Goal: Task Accomplishment & Management: Manage account settings

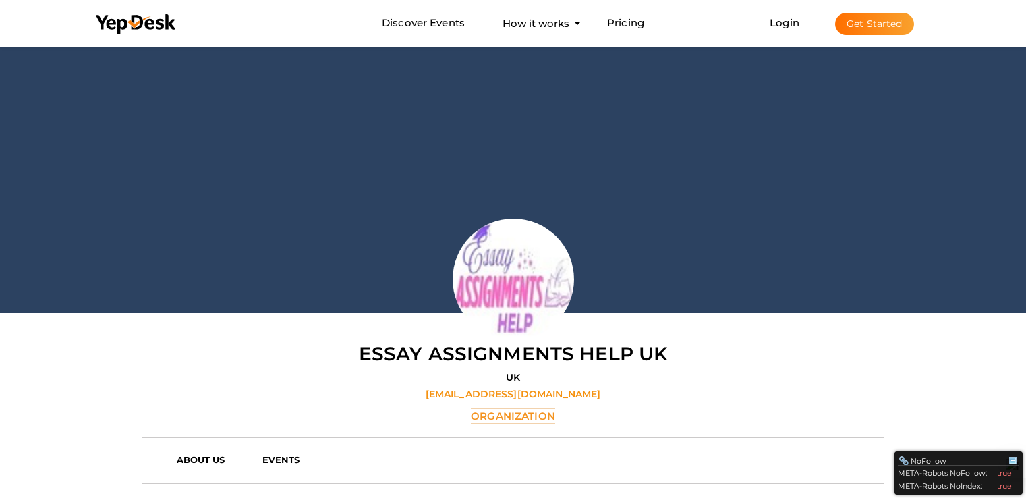
click at [881, 25] on button "Get Started" at bounding box center [874, 24] width 79 height 22
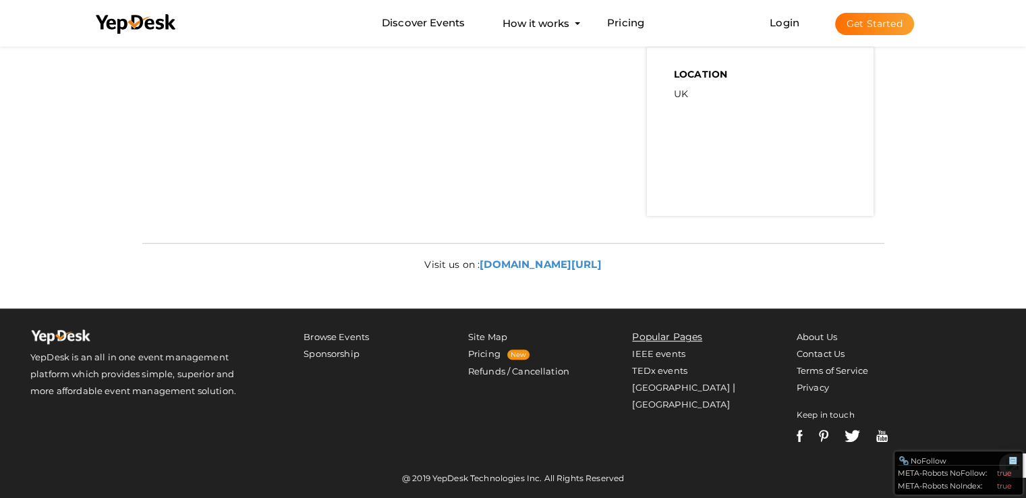
scroll to position [369, 0]
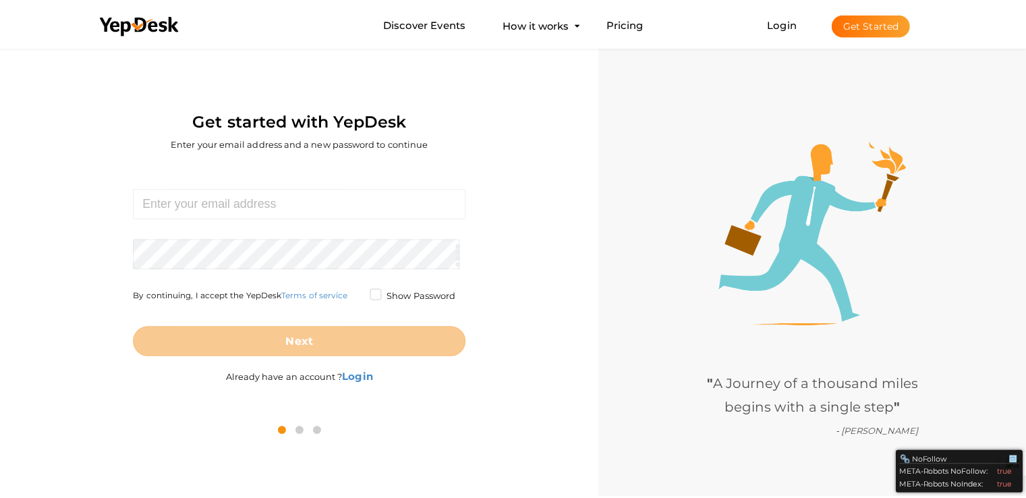
scroll to position [43, 0]
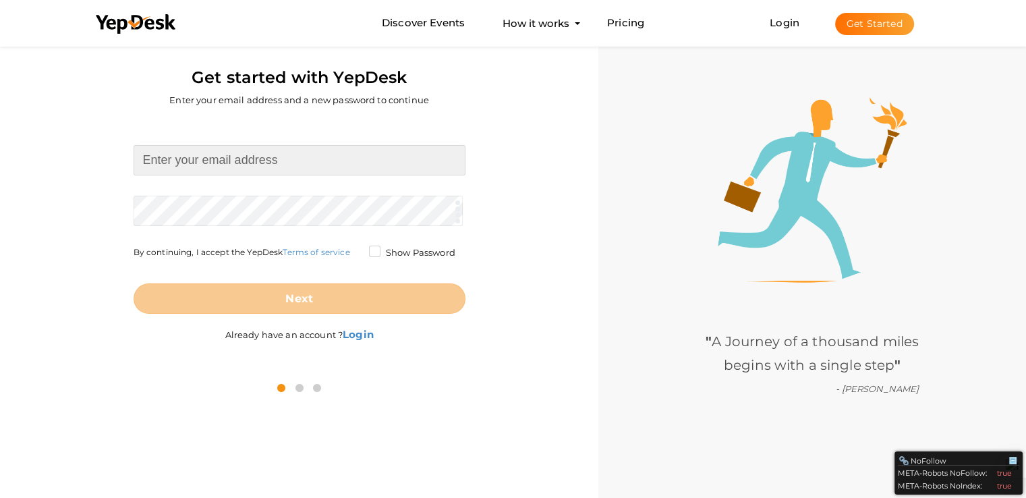
click at [262, 170] on input at bounding box center [300, 160] width 332 height 30
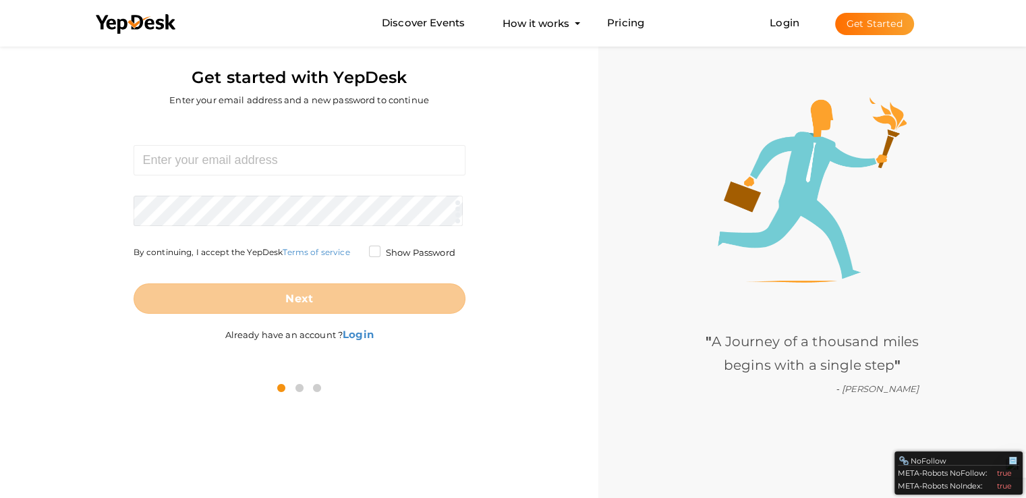
click at [403, 365] on div "Required. Invalid email. Checking You already have a YepDesk account. Please Si…" at bounding box center [299, 244] width 578 height 249
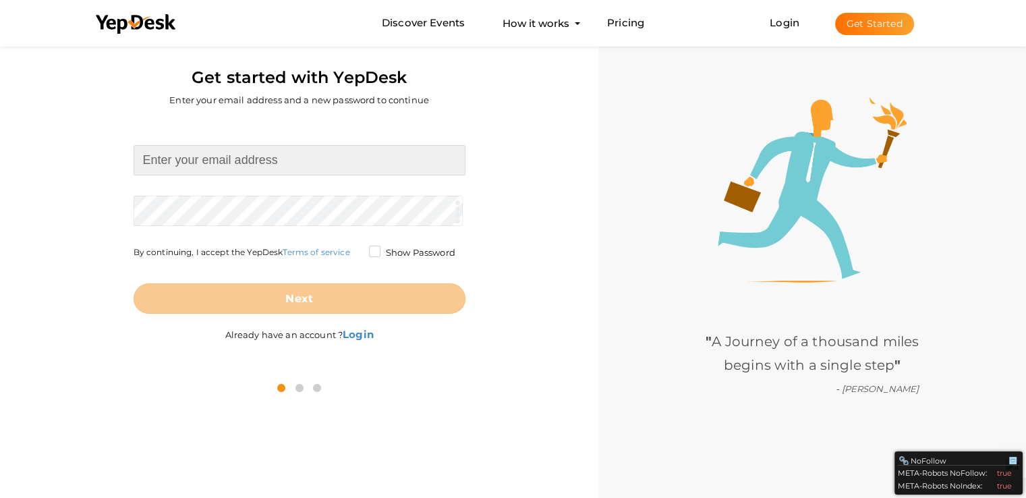
click at [293, 157] on input at bounding box center [300, 160] width 332 height 30
type input "[EMAIL_ADDRESS][DOMAIN_NAME]"
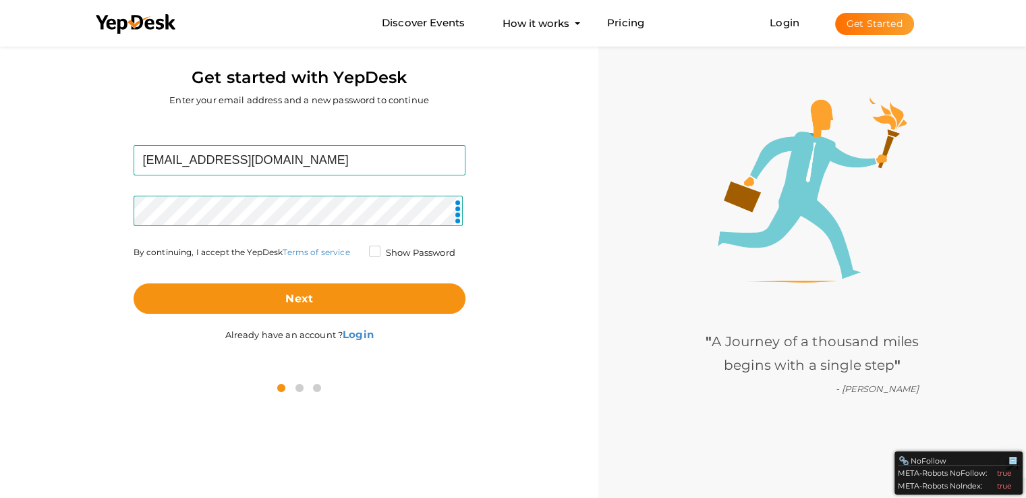
click at [372, 251] on label "Show Password" at bounding box center [412, 252] width 86 height 13
click at [355, 249] on input "Show Password" at bounding box center [355, 249] width 0 height 0
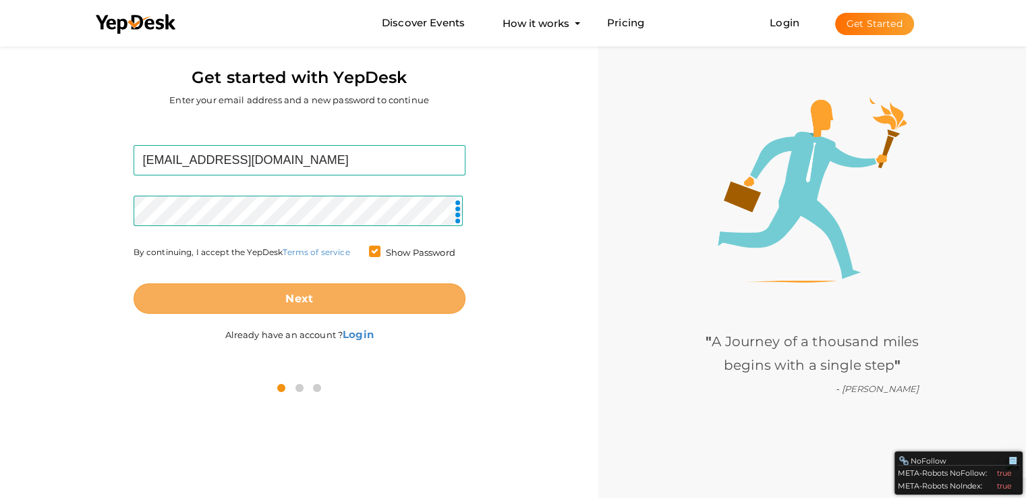
click at [339, 295] on button "Next" at bounding box center [300, 298] width 332 height 30
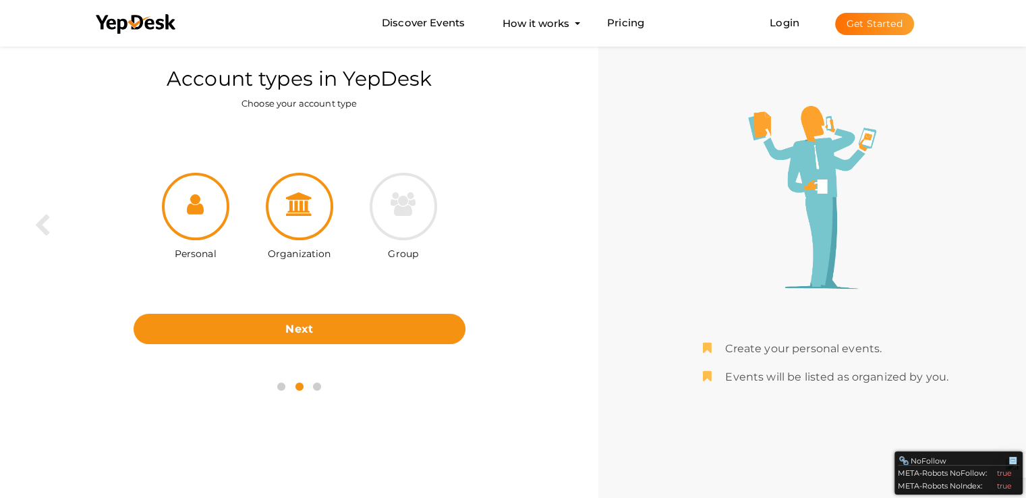
click at [303, 185] on div at bounding box center [299, 206] width 67 height 67
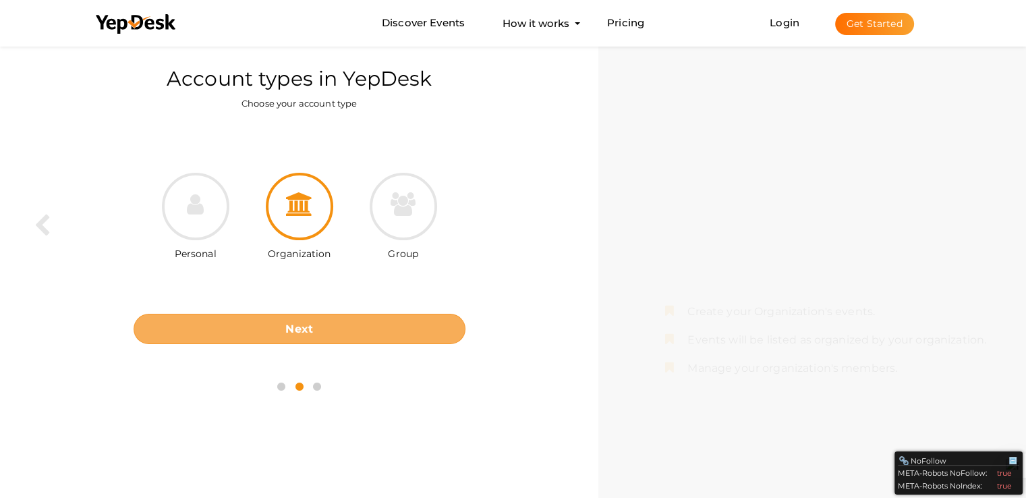
click at [272, 320] on button "Next" at bounding box center [300, 329] width 332 height 30
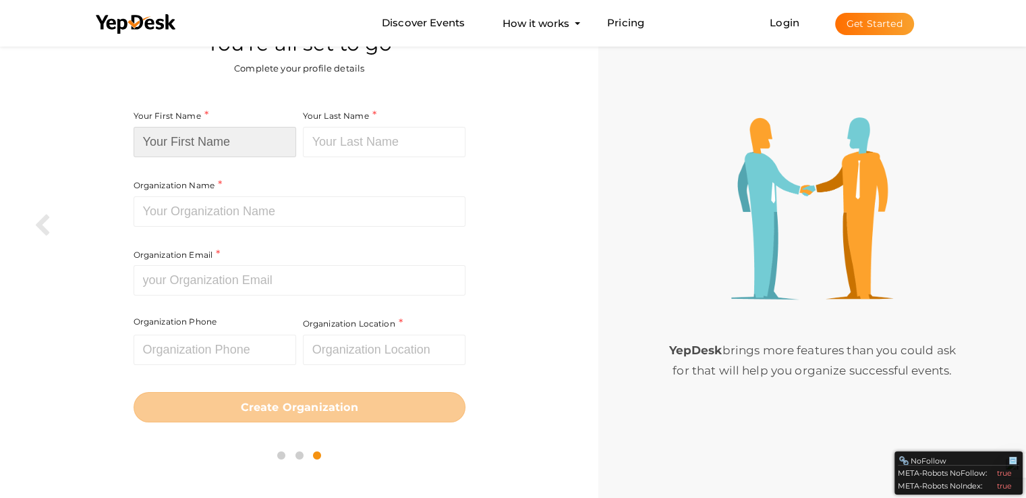
click at [256, 147] on input at bounding box center [215, 142] width 162 height 30
paste input "Ethan Radcliffe"
click at [216, 142] on input "Ethan Radcliffe" at bounding box center [215, 142] width 162 height 30
type input "Ethan"
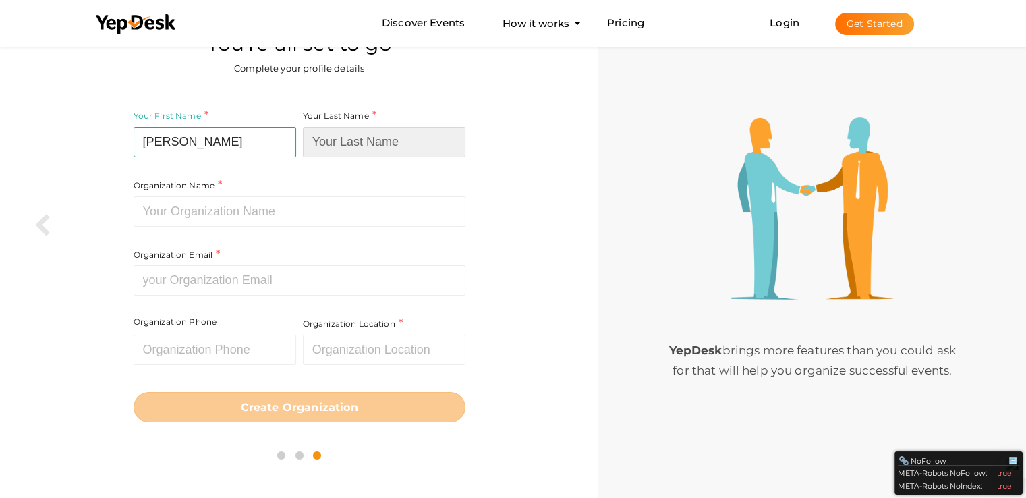
click at [376, 140] on input at bounding box center [384, 142] width 162 height 30
paste input "Radcliffe"
type input "Radcliffe"
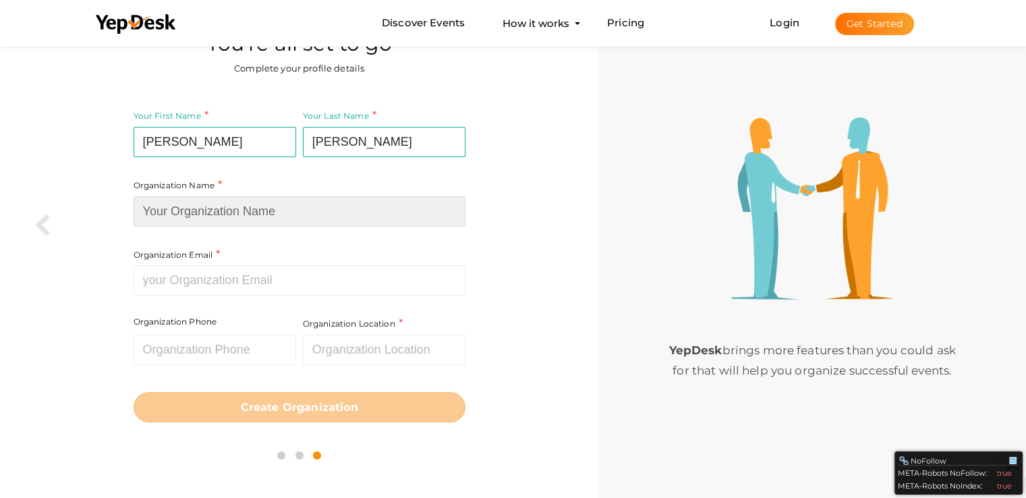
click at [178, 206] on input at bounding box center [300, 211] width 332 height 30
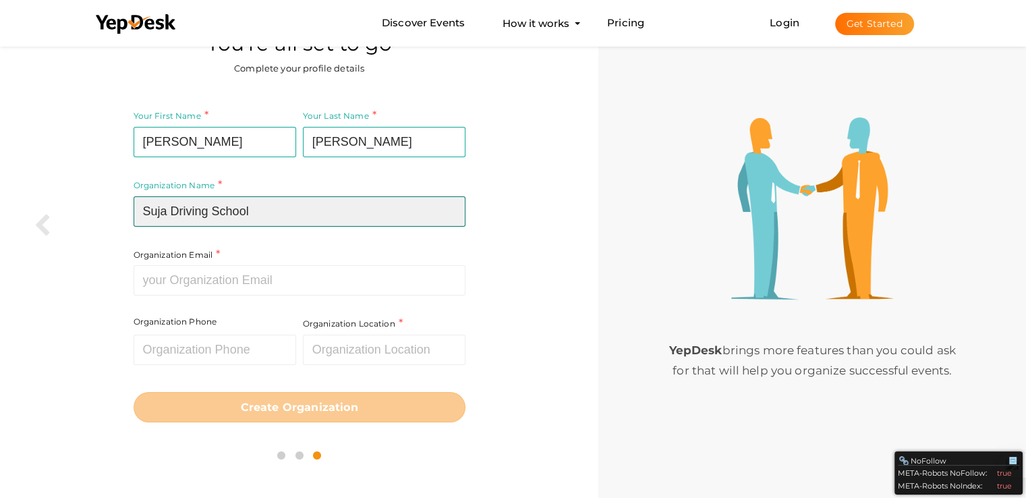
type input "Suja Driving School"
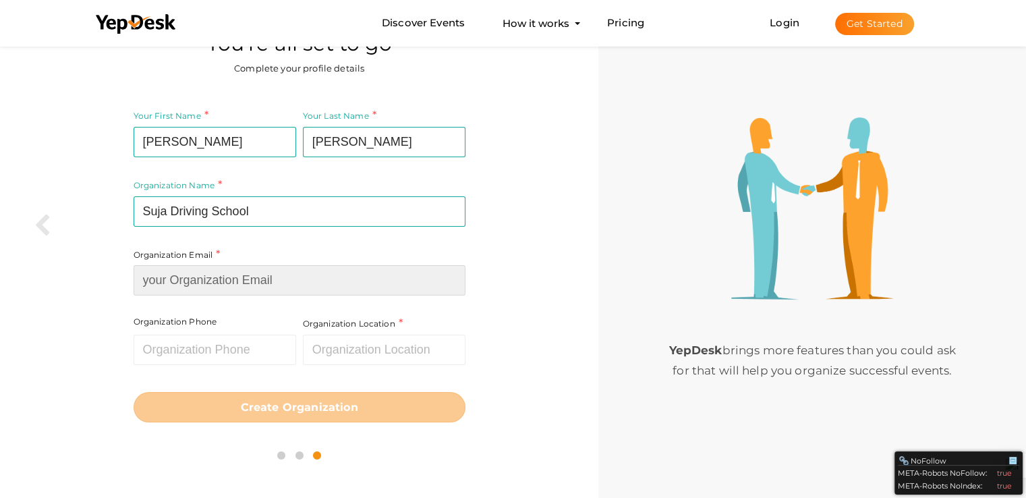
click at [213, 289] on input at bounding box center [300, 280] width 332 height 30
paste input "[EMAIL_ADDRESS][DOMAIN_NAME]"
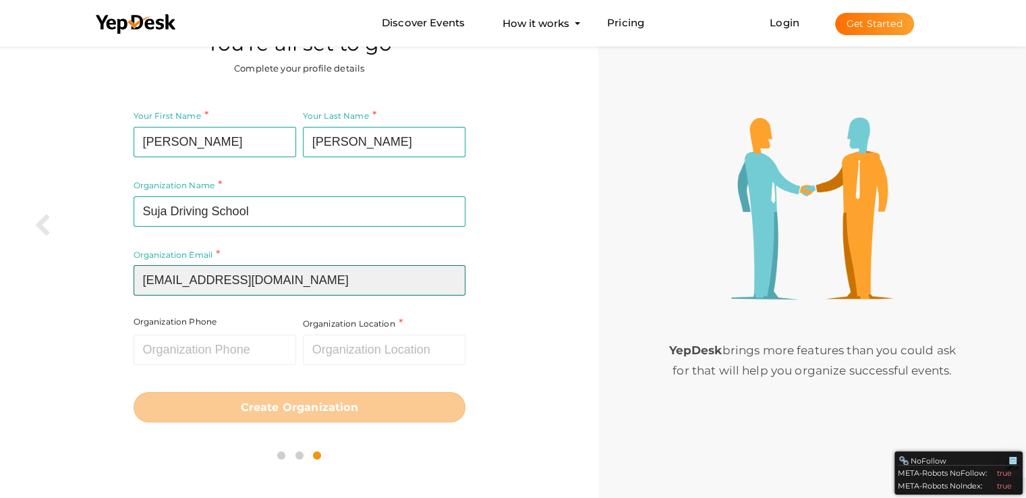
type input "[EMAIL_ADDRESS][DOMAIN_NAME]"
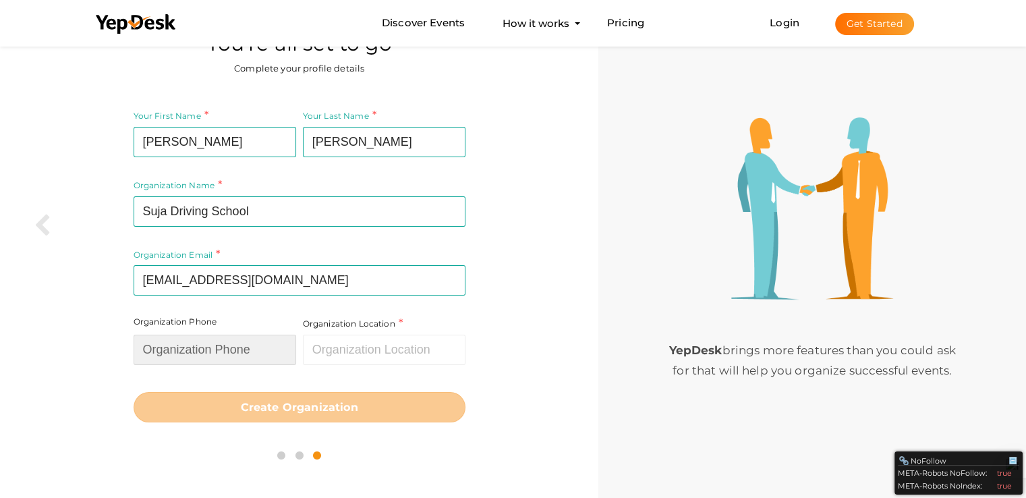
click at [251, 347] on input "text" at bounding box center [215, 349] width 162 height 30
click at [439, 351] on input "text" at bounding box center [384, 349] width 162 height 30
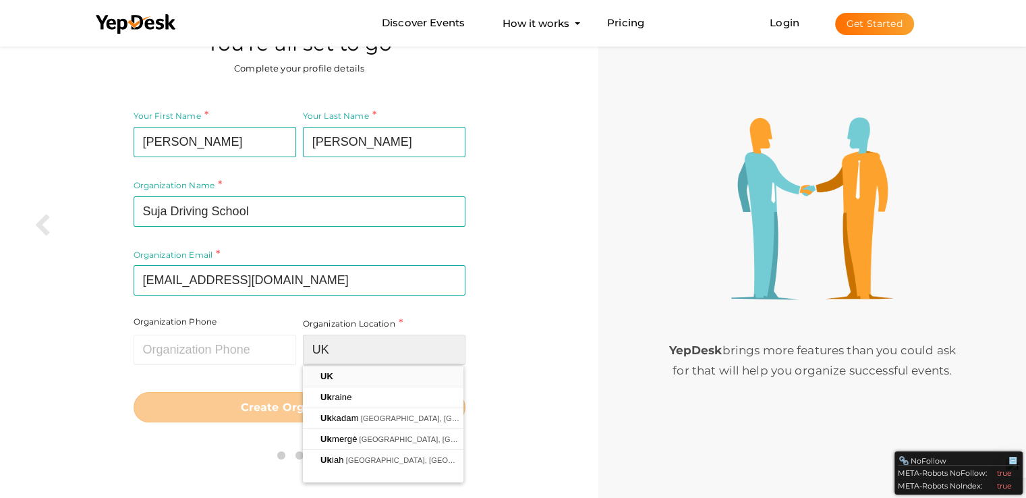
type input "UK"
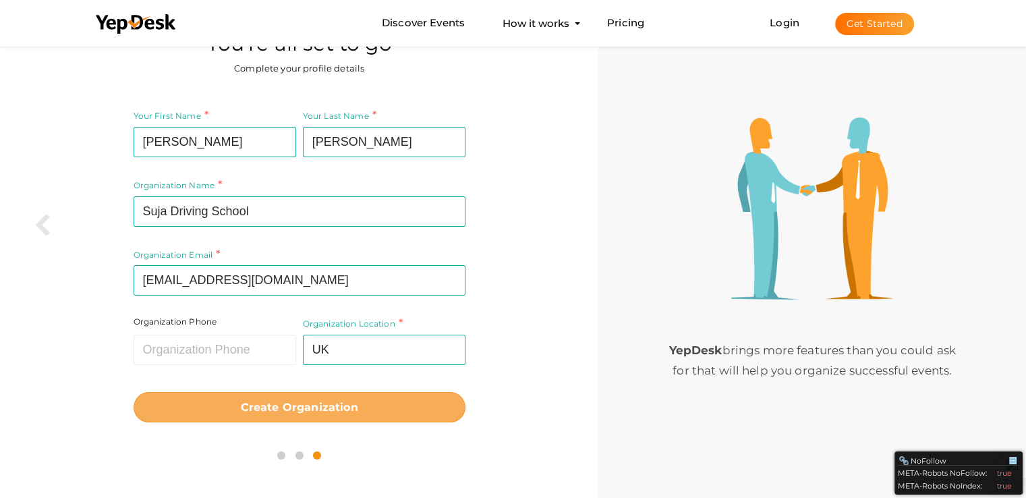
click at [305, 401] on b "Create Organization" at bounding box center [299, 407] width 117 height 13
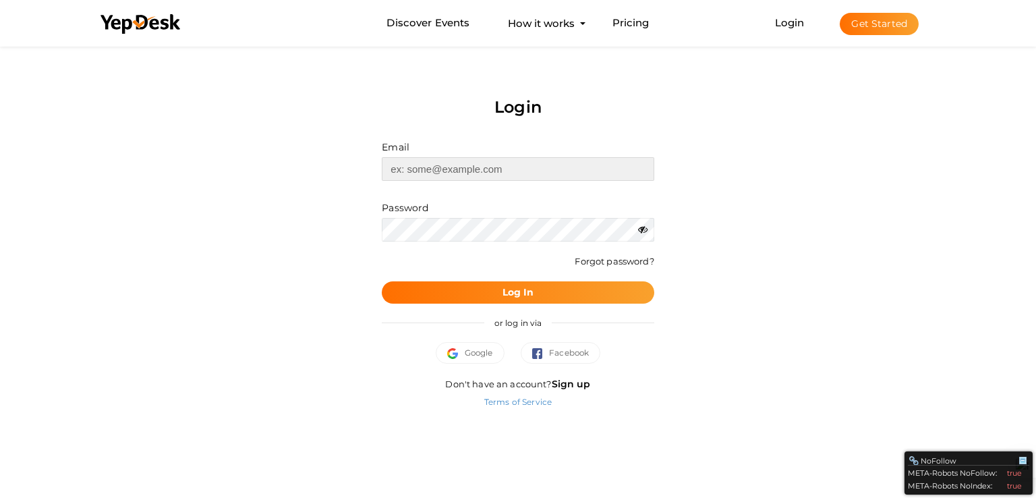
click at [454, 176] on input "text" at bounding box center [518, 169] width 272 height 24
click at [507, 176] on input "text" at bounding box center [518, 169] width 272 height 24
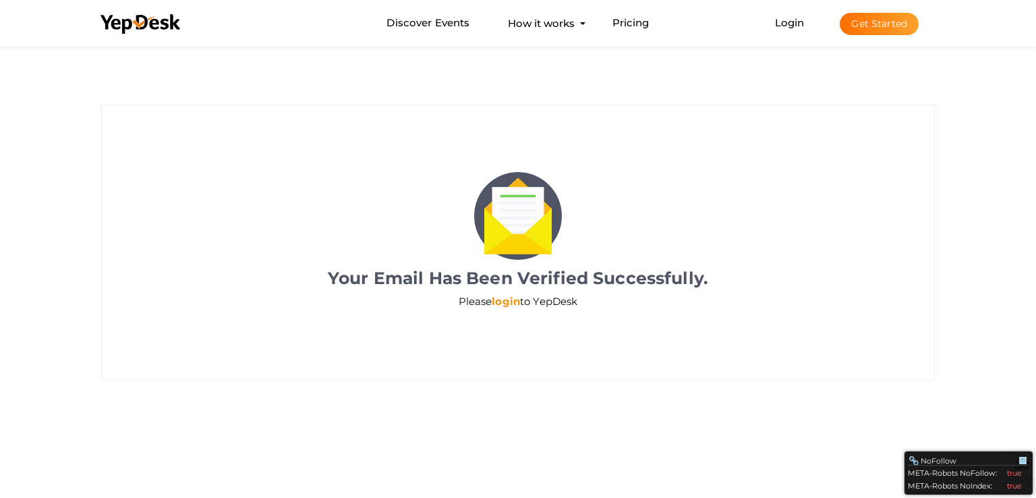
click at [510, 299] on link "login" at bounding box center [506, 301] width 28 height 13
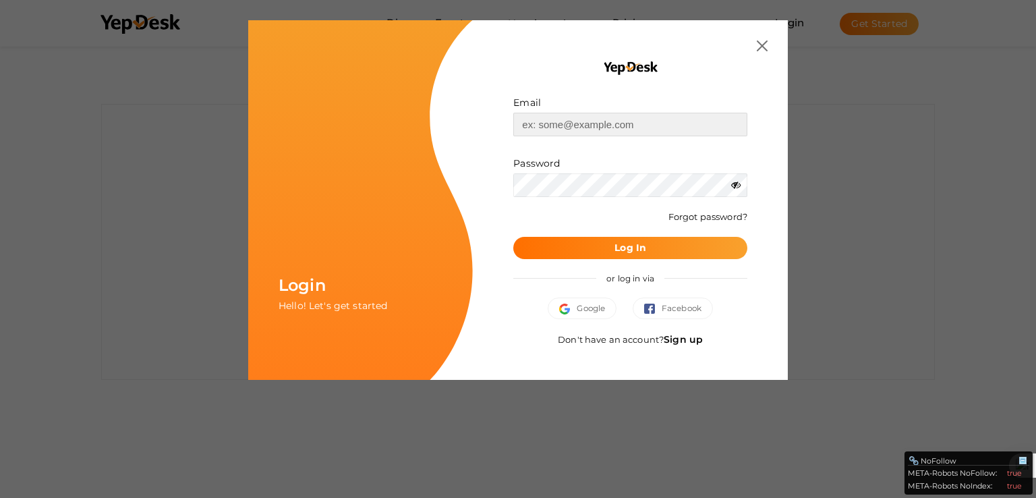
click at [614, 130] on input "text" at bounding box center [630, 125] width 234 height 24
paste input "ethanradcliffe104@gmail.com"
type input "ethanradcliffe104@gmail.com"
click at [617, 237] on button "Log In" at bounding box center [630, 248] width 234 height 22
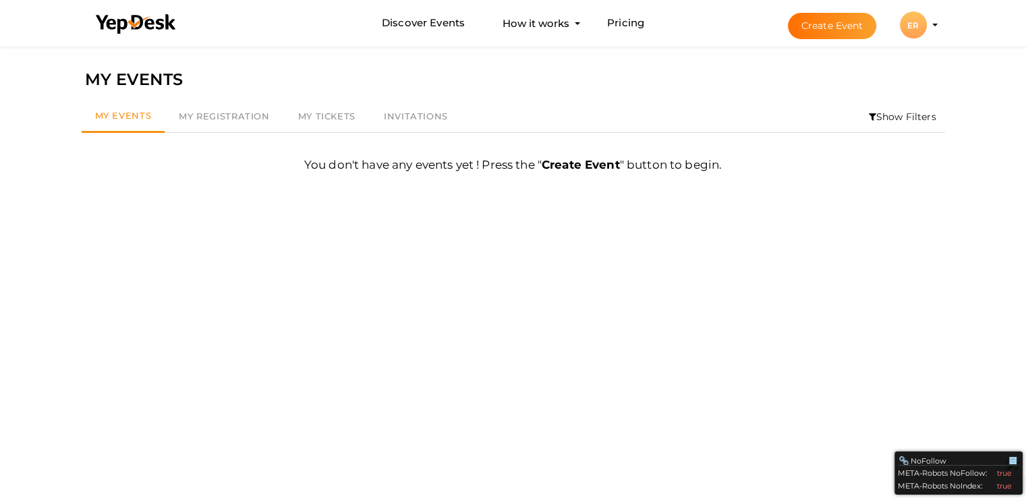
click at [921, 12] on button "ER ER [PERSON_NAME] [EMAIL_ADDRESS][DOMAIN_NAME] Personal Profile My Events Adm…" at bounding box center [912, 25] width 35 height 28
click at [920, 19] on div "ER" at bounding box center [912, 24] width 27 height 27
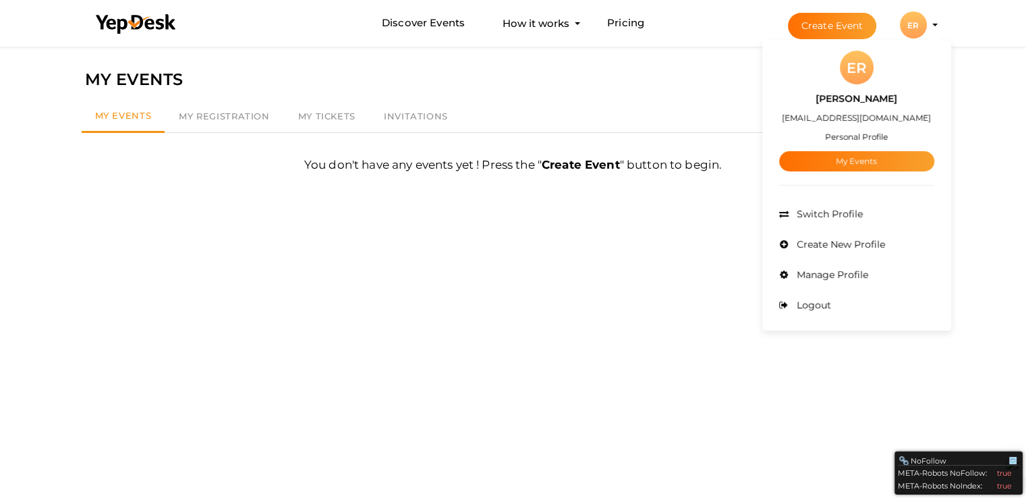
click at [848, 247] on span "Create New Profile" at bounding box center [839, 244] width 92 height 12
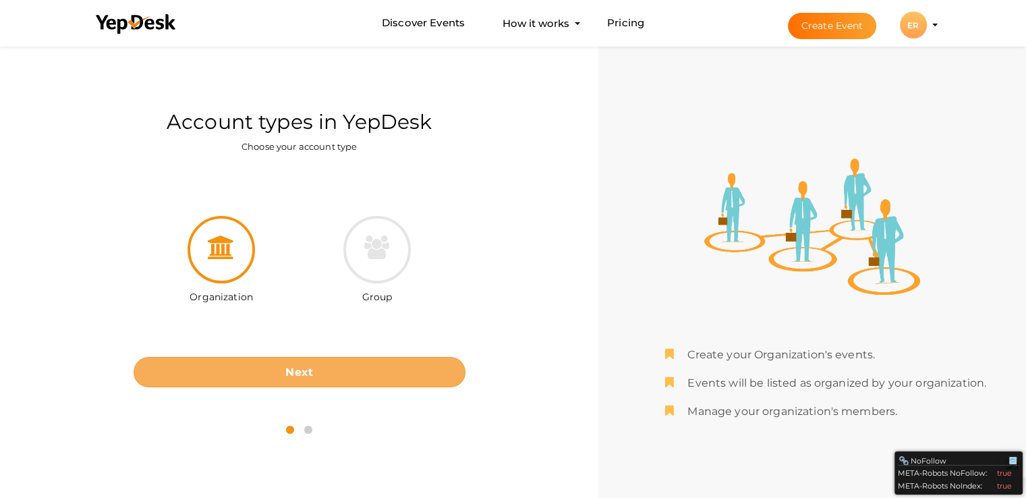
click at [337, 381] on button "Next" at bounding box center [300, 372] width 332 height 30
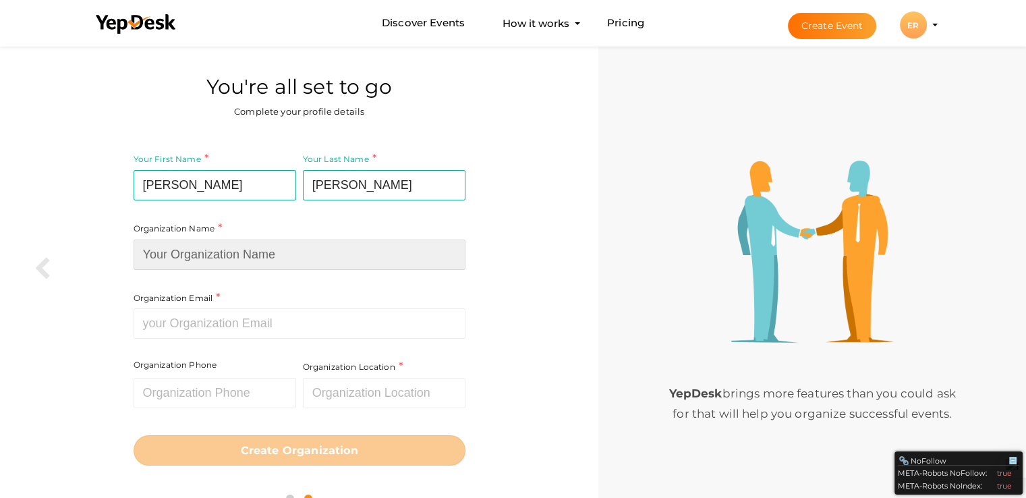
click at [228, 241] on input at bounding box center [300, 254] width 332 height 30
type input "Suja Driving School"
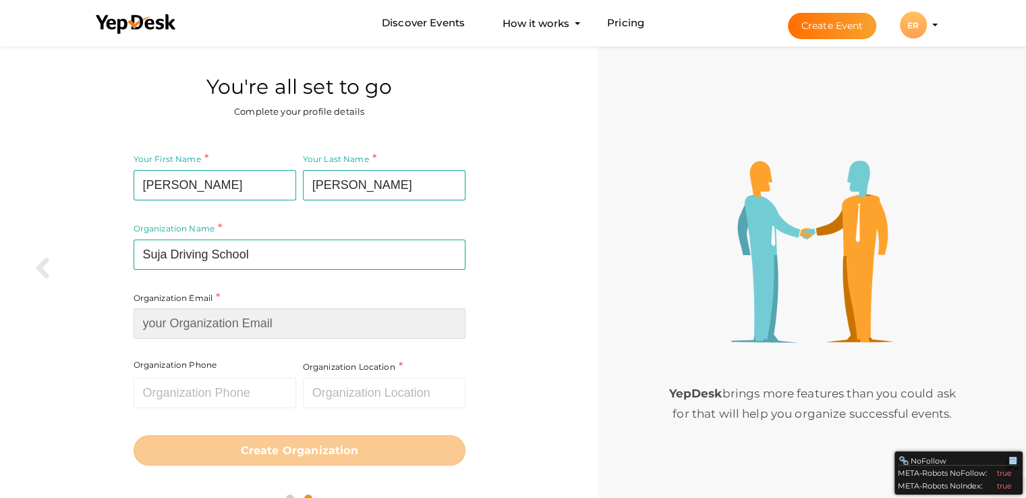
click at [245, 324] on input at bounding box center [300, 323] width 332 height 30
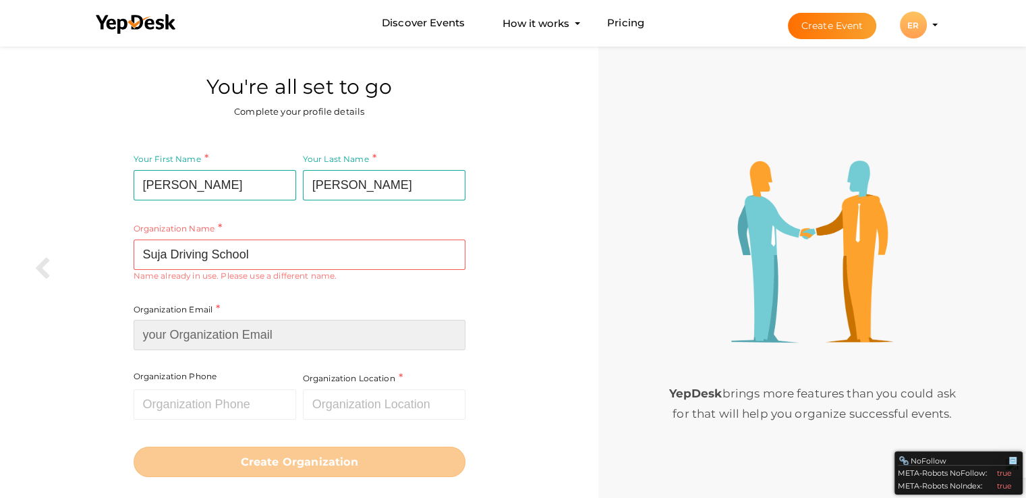
type input "[EMAIL_ADDRESS][DOMAIN_NAME]"
click at [382, 295] on div "Organization Name Suja Driving School Required. Between two and hundred charact…" at bounding box center [300, 251] width 332 height 200
drag, startPoint x: 165, startPoint y: 278, endPoint x: 369, endPoint y: 295, distance: 205.7
click at [329, 287] on div "Organization Name Suja Driving School Required. Between two and hundred charact…" at bounding box center [300, 251] width 332 height 200
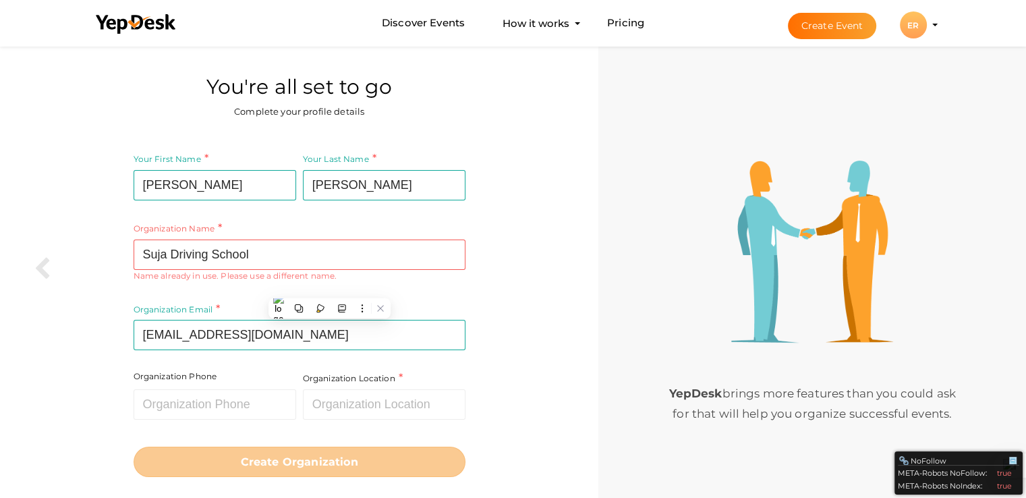
click at [928, 24] on button "ER ER Ethan Radcliffe ethanradcliffe104@gmail.com Personal Profile My Events Ad…" at bounding box center [912, 25] width 35 height 28
click at [918, 25] on div "ER" at bounding box center [912, 24] width 27 height 27
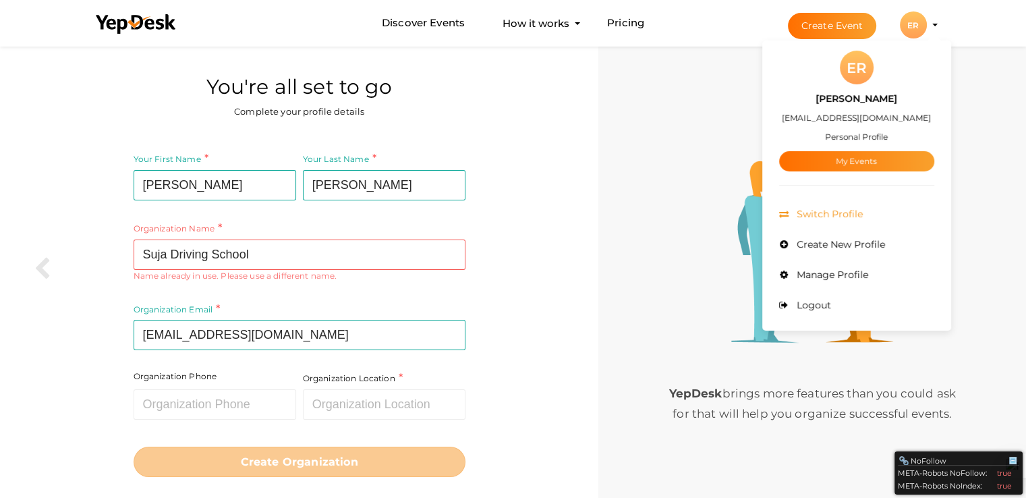
click at [850, 216] on span "Switch Profile" at bounding box center [827, 214] width 69 height 12
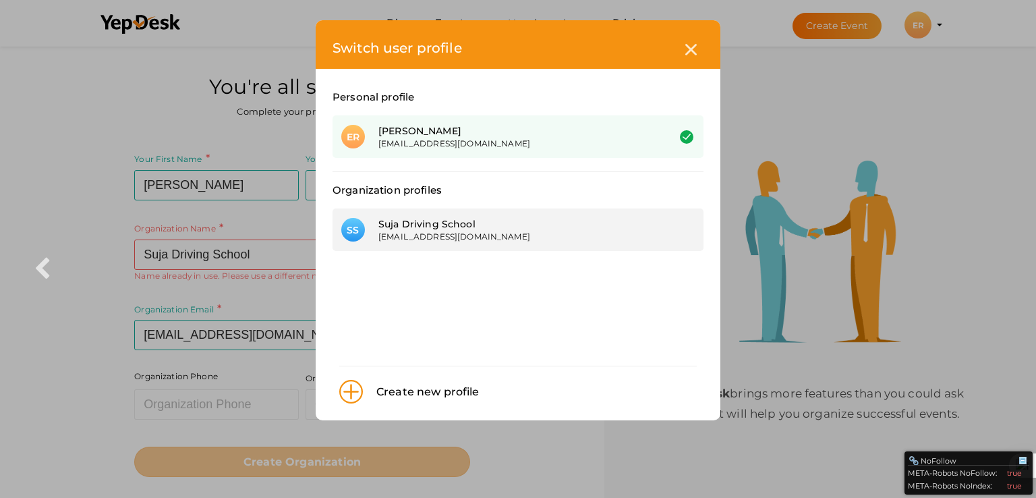
click at [486, 220] on div "Suja Driving School" at bounding box center [512, 223] width 269 height 13
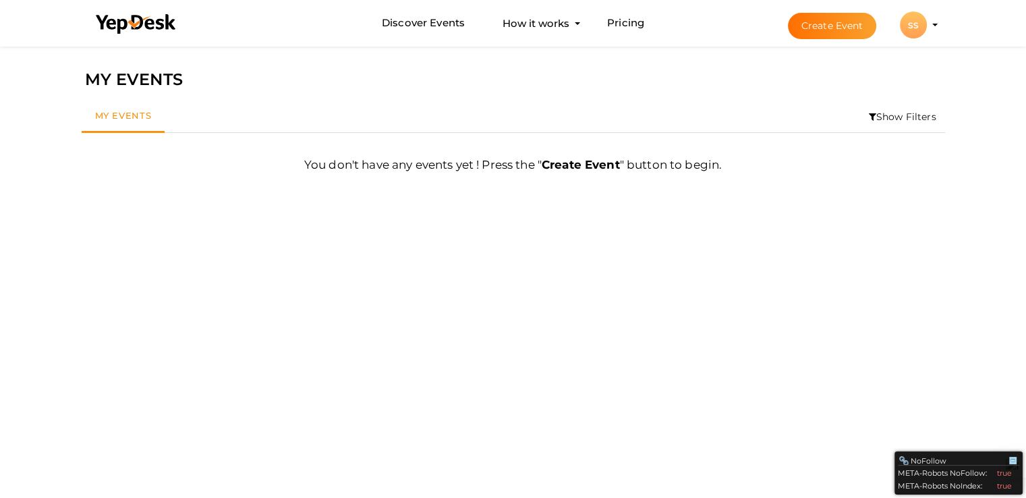
click at [934, 30] on li "Create Event SS SS [GEOGRAPHIC_DATA] [EMAIL_ADDRESS][DOMAIN_NAME] Organization …" at bounding box center [851, 25] width 180 height 49
click at [924, 21] on div "SS" at bounding box center [912, 24] width 27 height 27
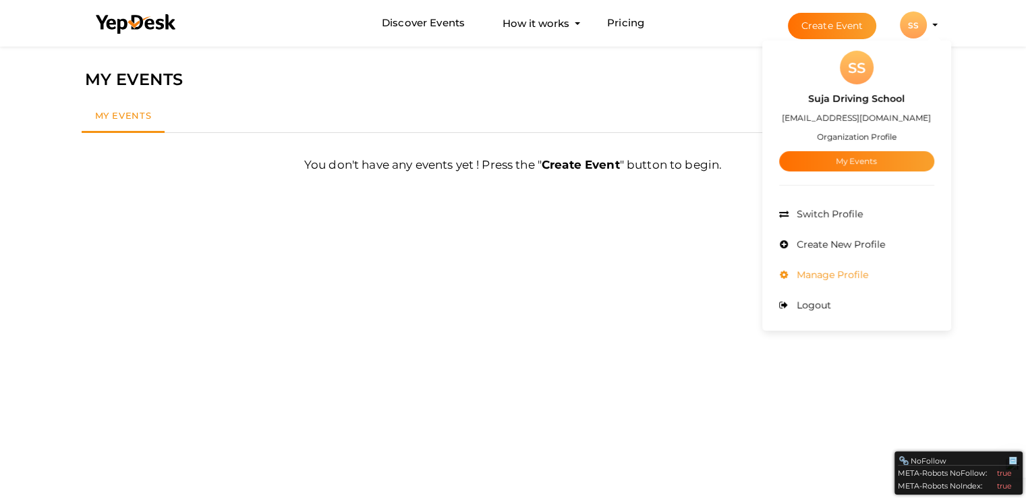
click at [841, 270] on span "Manage Profile" at bounding box center [830, 274] width 75 height 12
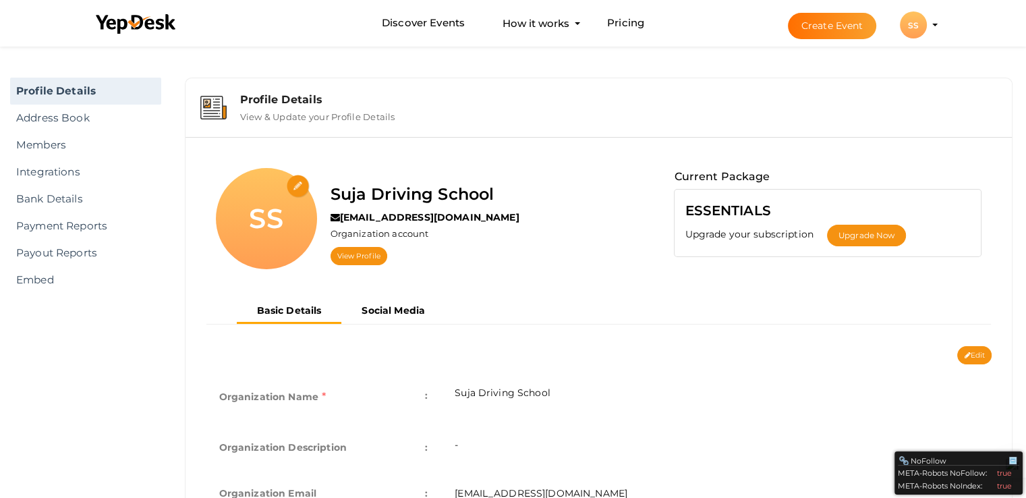
click at [293, 177] on input "file" at bounding box center [299, 187] width 24 height 24
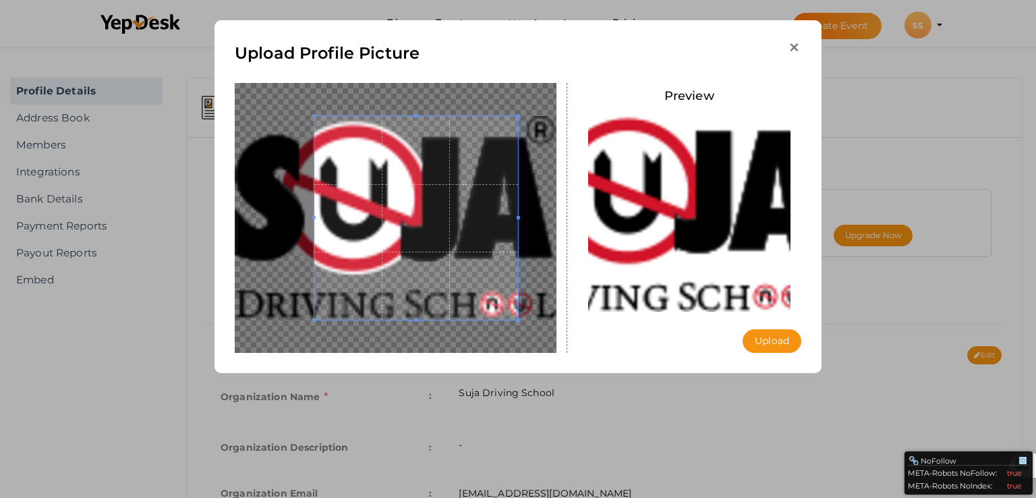
click at [788, 41] on icon "button" at bounding box center [794, 47] width 14 height 14
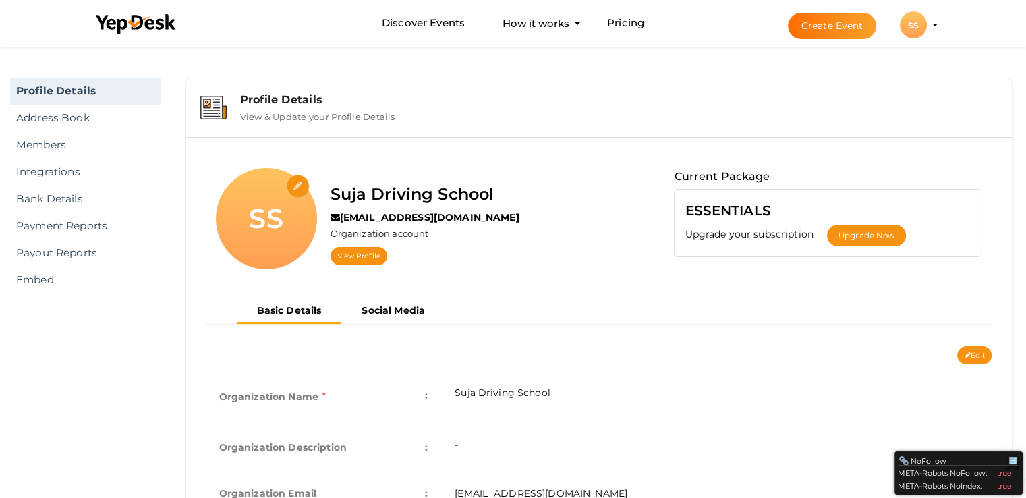
click at [294, 186] on input "file" at bounding box center [299, 187] width 24 height 24
type input "C:\fakepath\Suja - Black copy (1).png"
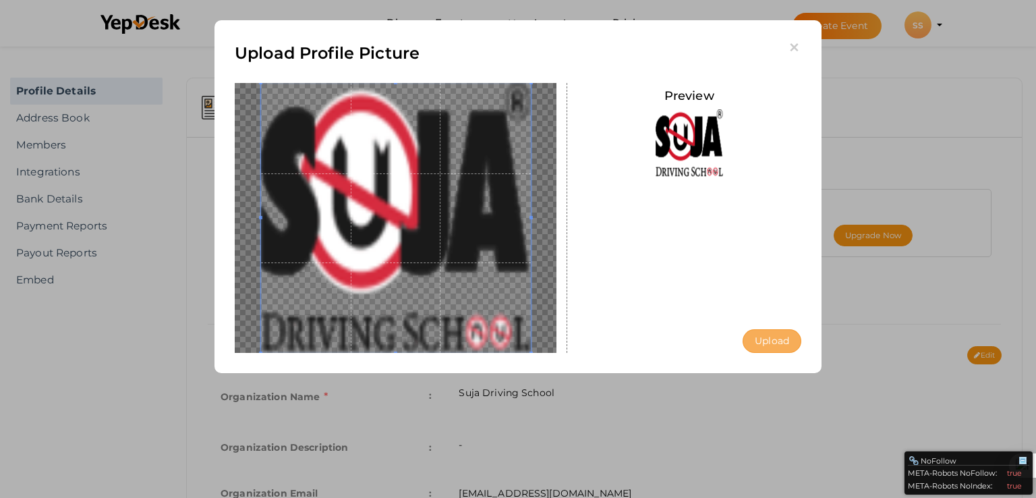
click at [793, 345] on button "Upload" at bounding box center [771, 341] width 59 height 24
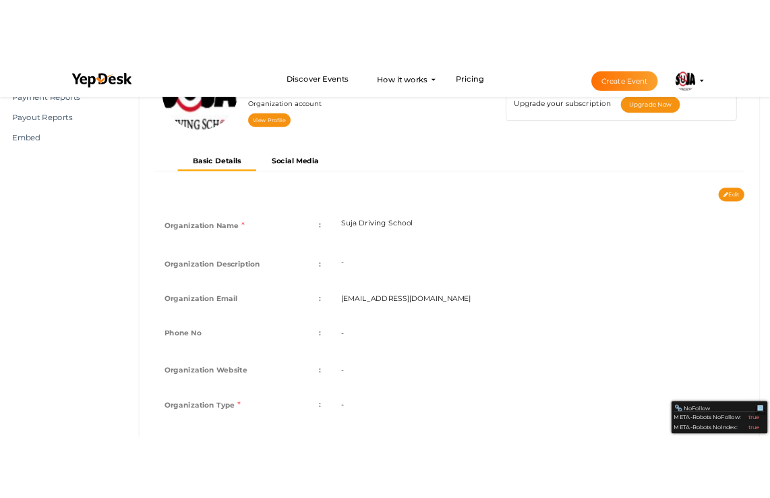
scroll to position [202, 0]
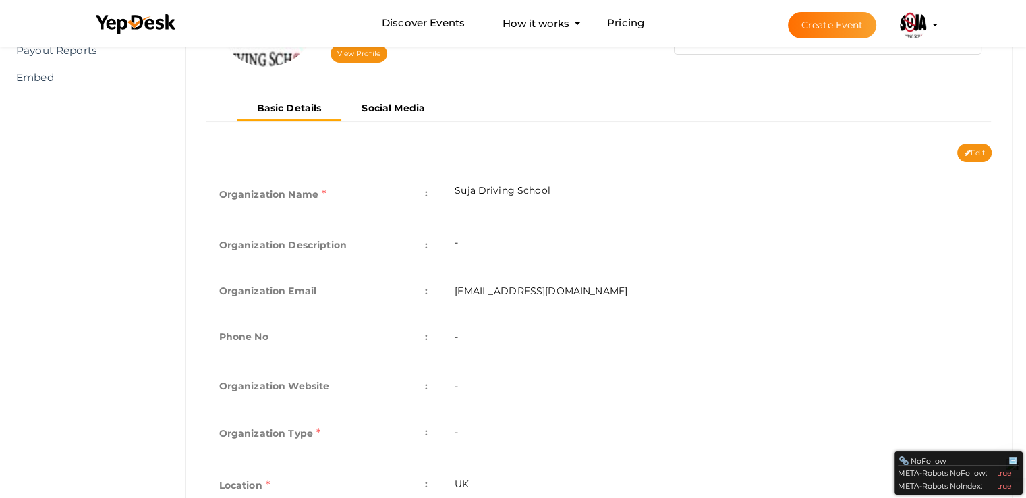
click at [491, 239] on td "-" at bounding box center [716, 245] width 550 height 46
drag, startPoint x: 424, startPoint y: 249, endPoint x: 872, endPoint y: 219, distance: 449.4
click at [475, 241] on tr "Organization Description : -" at bounding box center [599, 245] width 786 height 46
click at [972, 152] on button "Edit" at bounding box center [974, 153] width 34 height 18
type input "Suja Driving School"
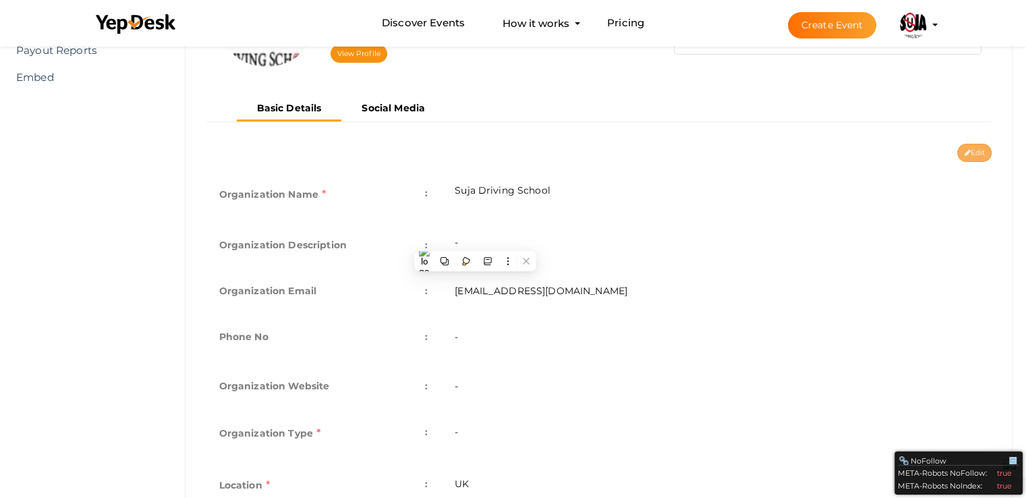
type input "[EMAIL_ADDRESS][DOMAIN_NAME]"
select select "9"
type input "UK"
type input "suja-driving-school"
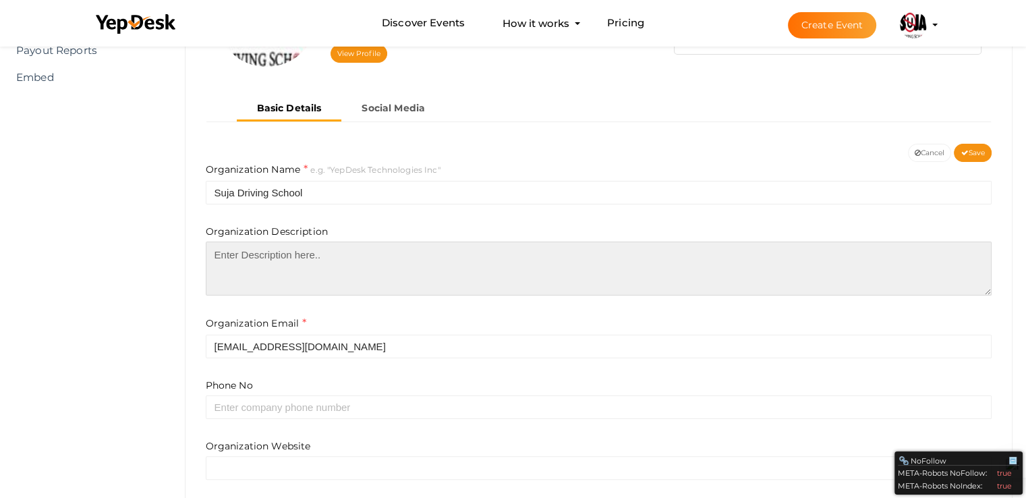
click at [318, 246] on textarea at bounding box center [599, 268] width 786 height 54
paste textarea "https://sujadrivingschool.co.uk/"
type textarea "write a 60 word business descirption on https://sujadrivingschool.co.uk/"
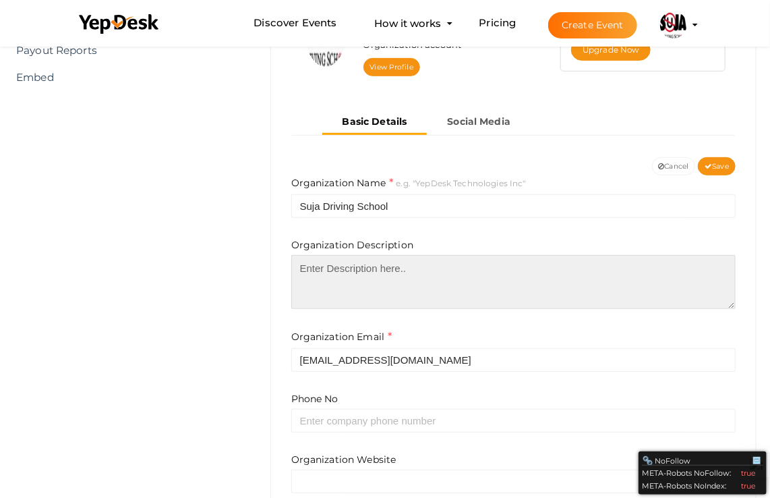
click at [369, 282] on textarea at bounding box center [513, 282] width 444 height 54
paste textarea "Sujа Driving School provides patient, professional driver education for learner…"
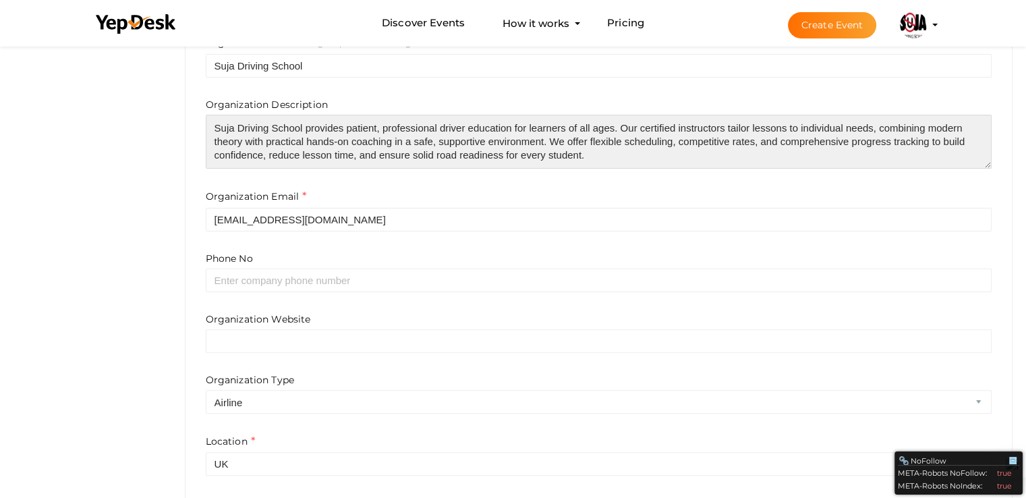
scroll to position [337, 0]
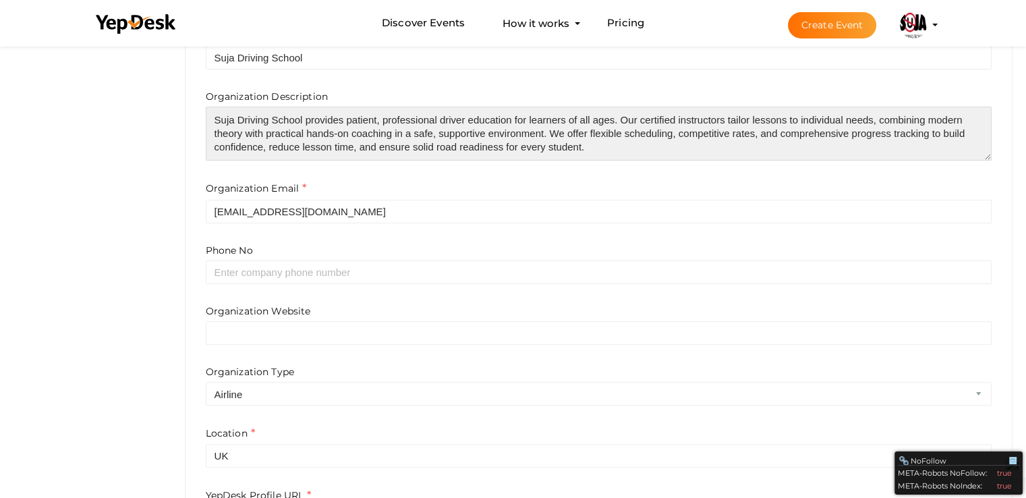
type textarea "Sujа Driving School provides patient, professional driver education for learner…"
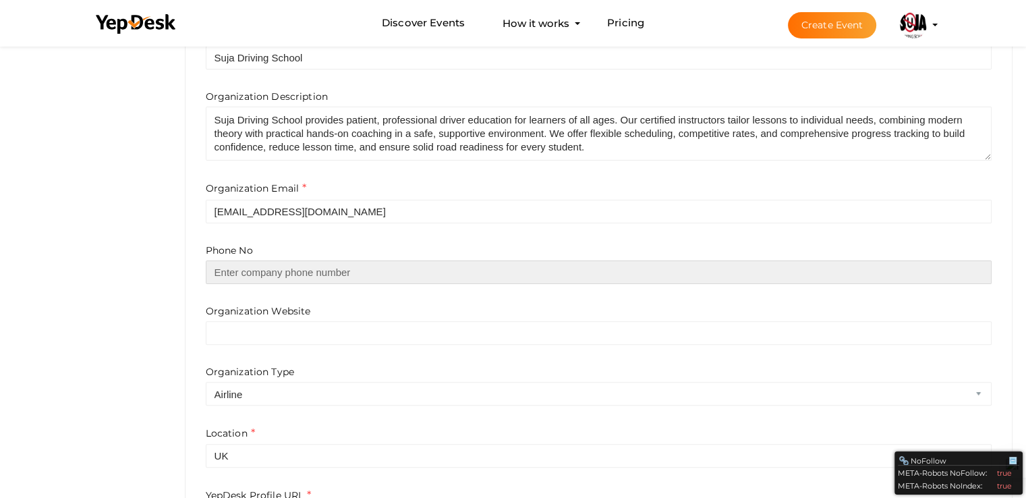
drag, startPoint x: 290, startPoint y: 276, endPoint x: 320, endPoint y: 272, distance: 30.7
click at [291, 276] on input "text" at bounding box center [599, 272] width 786 height 24
paste input "033 33 22 22 33"
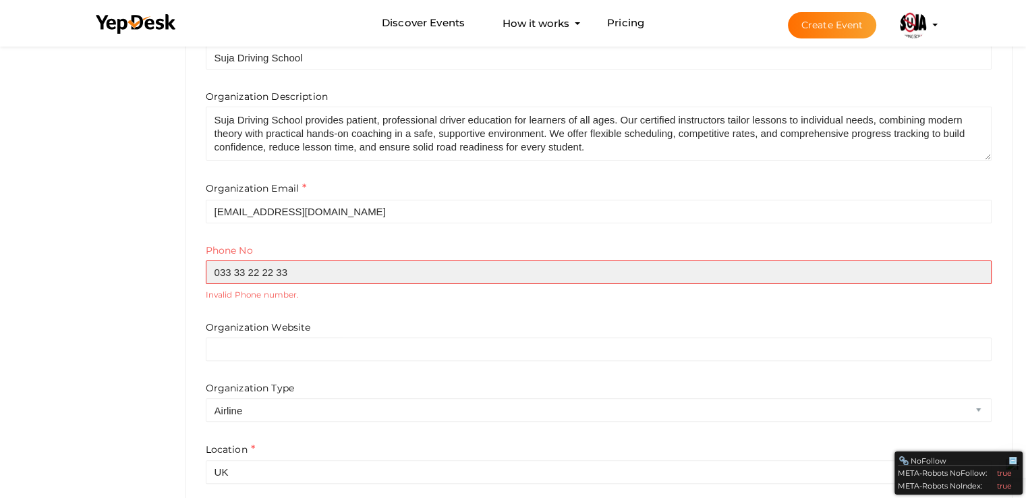
drag, startPoint x: 245, startPoint y: 270, endPoint x: 291, endPoint y: 297, distance: 52.6
click at [246, 270] on input "033 33 22 22 33" at bounding box center [599, 272] width 786 height 24
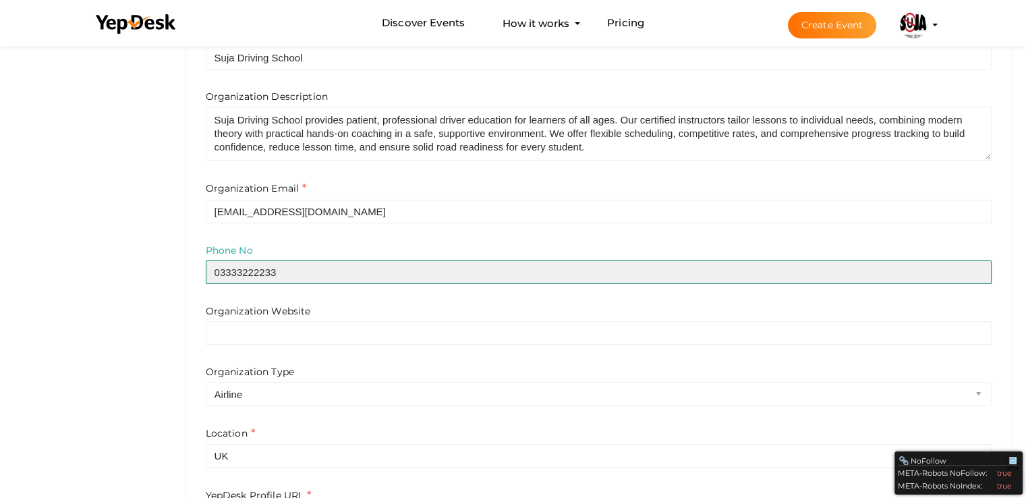
type input "03333222233"
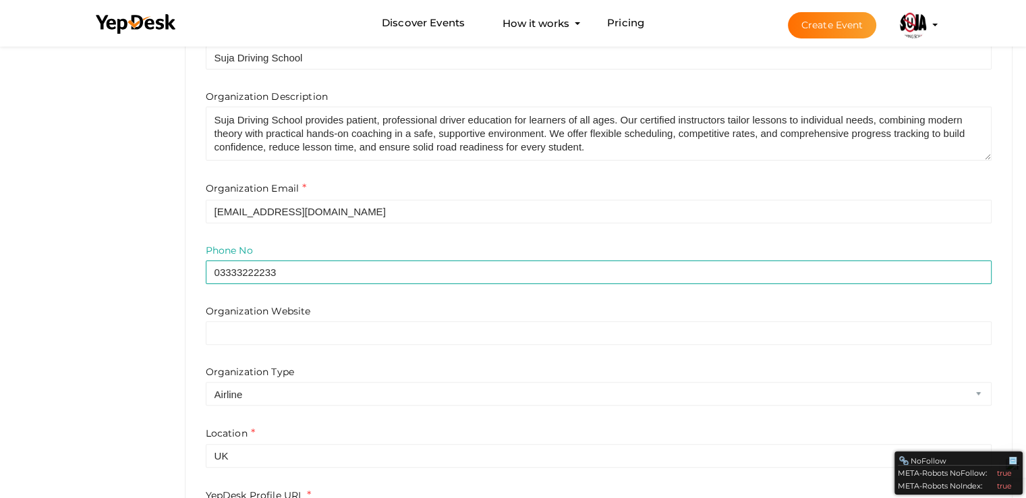
drag, startPoint x: 260, startPoint y: 344, endPoint x: 271, endPoint y: 322, distance: 24.1
click at [260, 343] on div "Organization Website Organization Type Airline Corporation Educational Organiza…" at bounding box center [599, 354] width 786 height 101
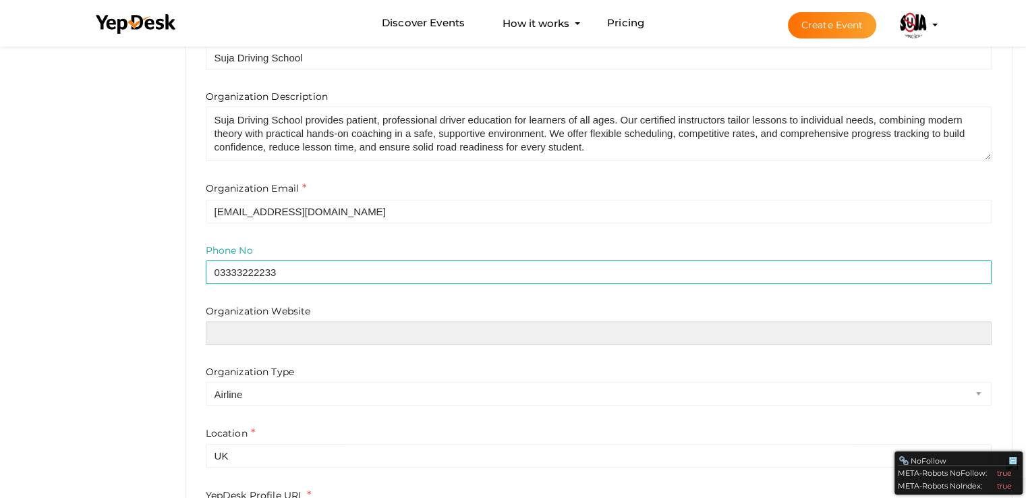
click at [328, 341] on input "text" at bounding box center [599, 333] width 786 height 24
paste input "https://sujadrivingschool.co.uk/"
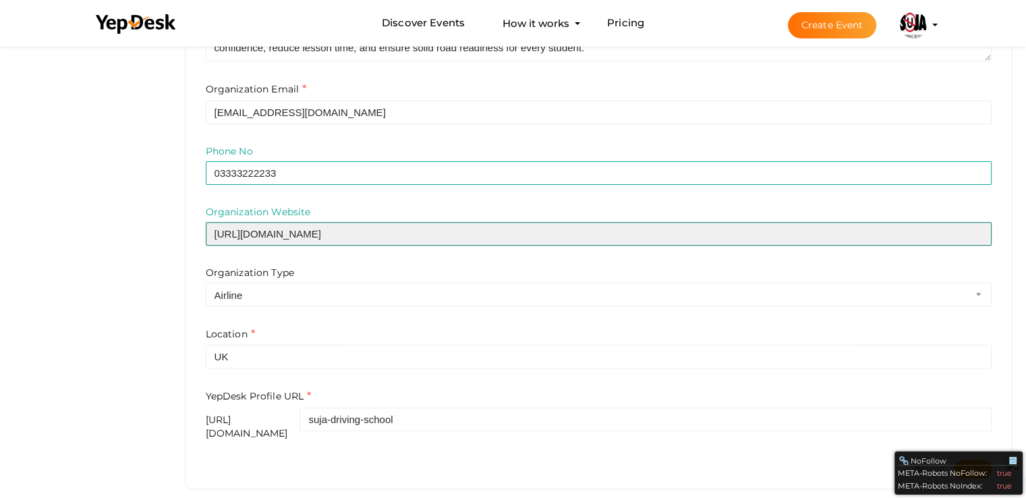
scroll to position [444, 0]
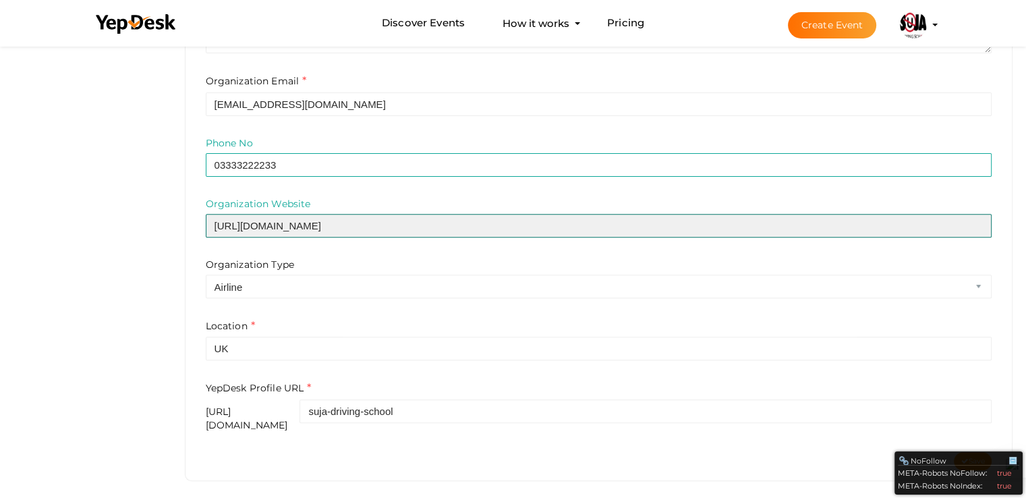
type input "https://sujadrivingschool.co.uk/"
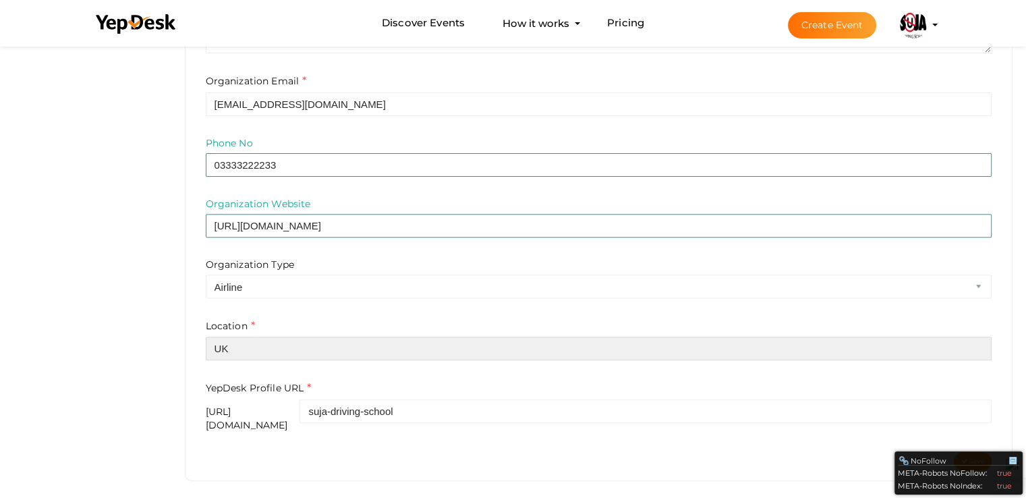
click at [276, 347] on input "UK" at bounding box center [599, 348] width 786 height 24
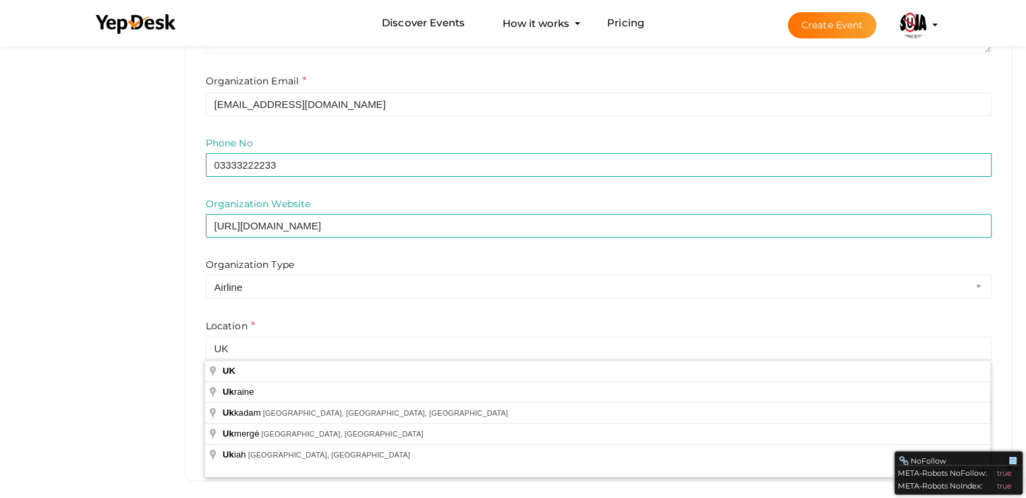
click at [1009, 426] on div "Suja Driving School ethanradcliffe104@gmail.com Organization account View Profi…" at bounding box center [598, 87] width 827 height 788
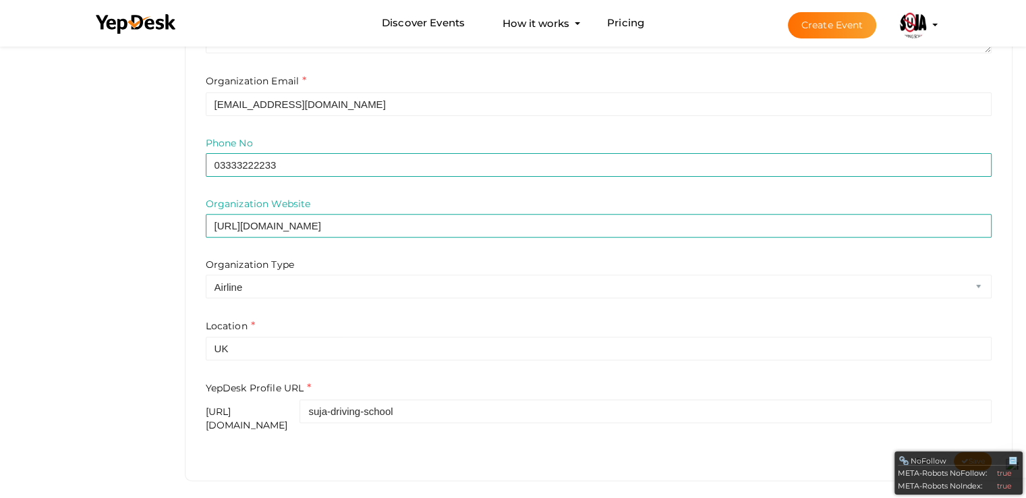
click at [1013, 459] on div at bounding box center [1012, 460] width 11 height 11
click at [978, 455] on button "Save" at bounding box center [972, 461] width 38 height 18
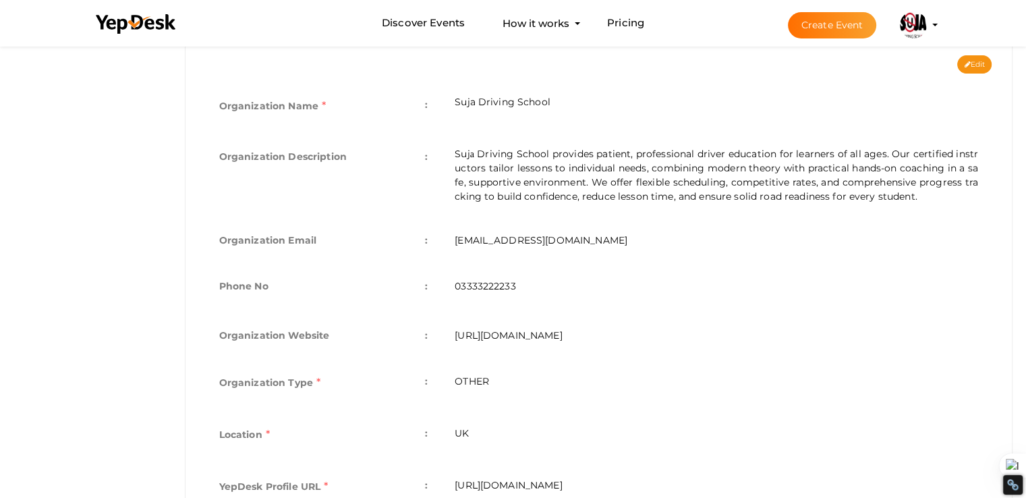
scroll to position [375, 0]
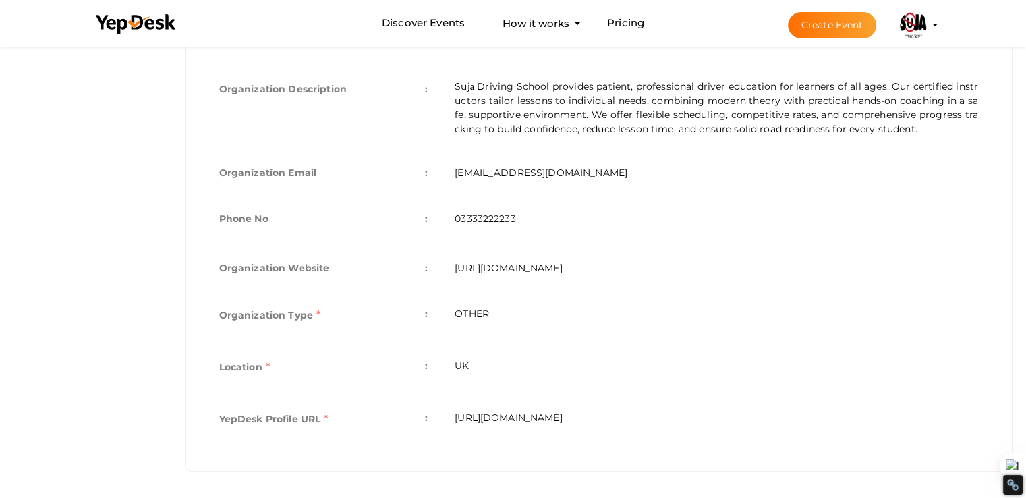
drag, startPoint x: 614, startPoint y: 270, endPoint x: 469, endPoint y: 266, distance: 145.0
click at [452, 267] on td "https://sujadrivingschool.co.uk/" at bounding box center [716, 268] width 550 height 46
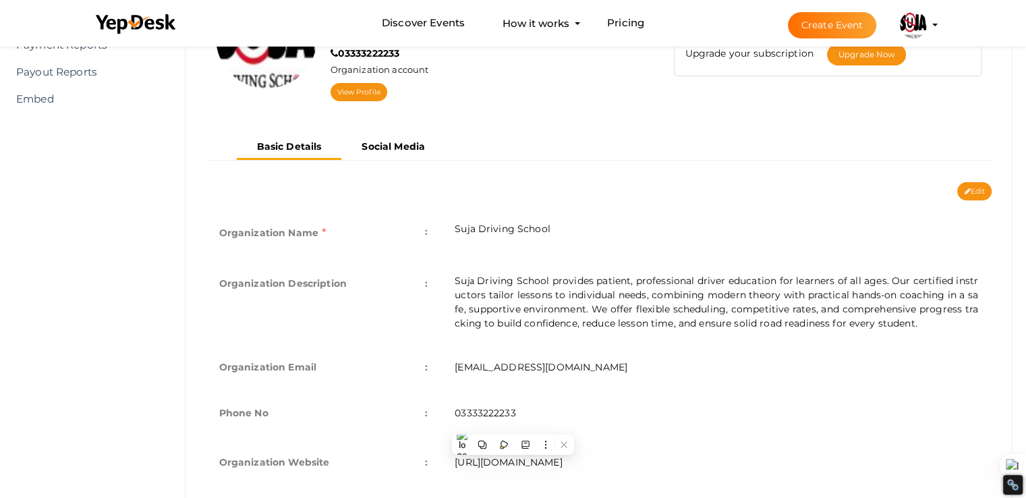
scroll to position [38, 0]
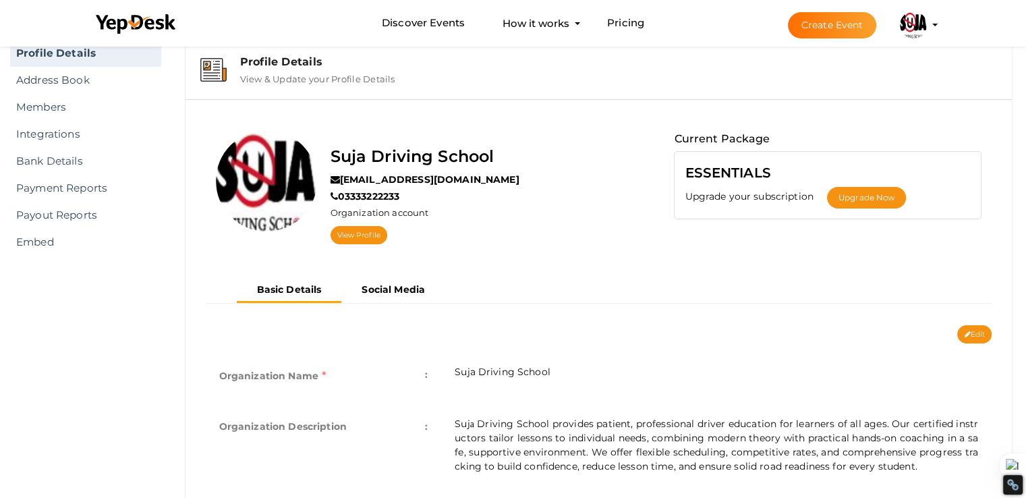
click at [412, 305] on nav "Basic Details Social Media" at bounding box center [599, 295] width 786 height 34
click at [408, 297] on button "Social Media" at bounding box center [393, 289] width 104 height 22
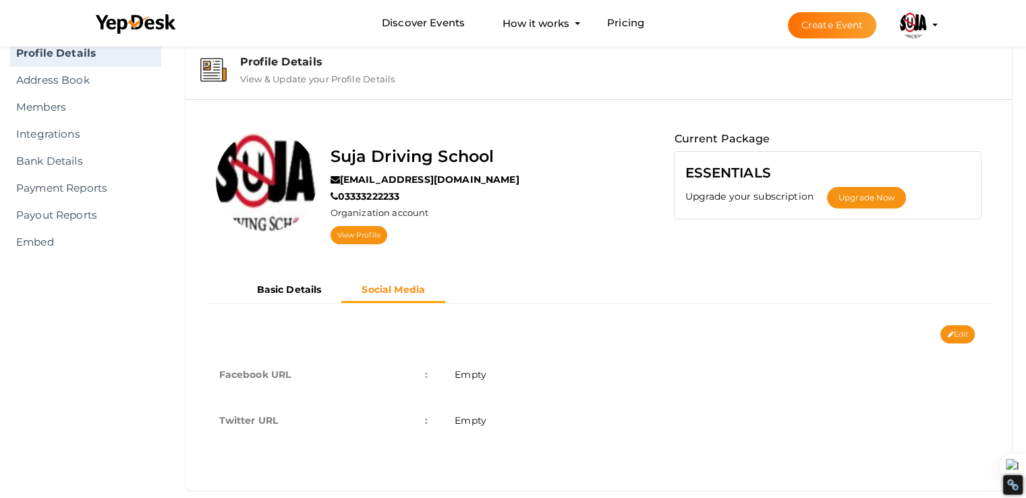
scroll to position [57, 0]
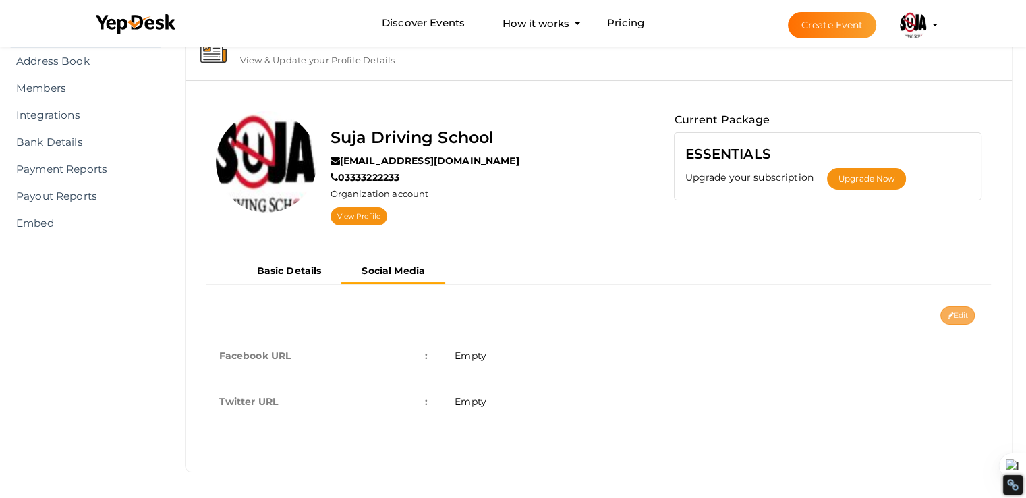
click at [963, 313] on button "Edit" at bounding box center [957, 315] width 34 height 18
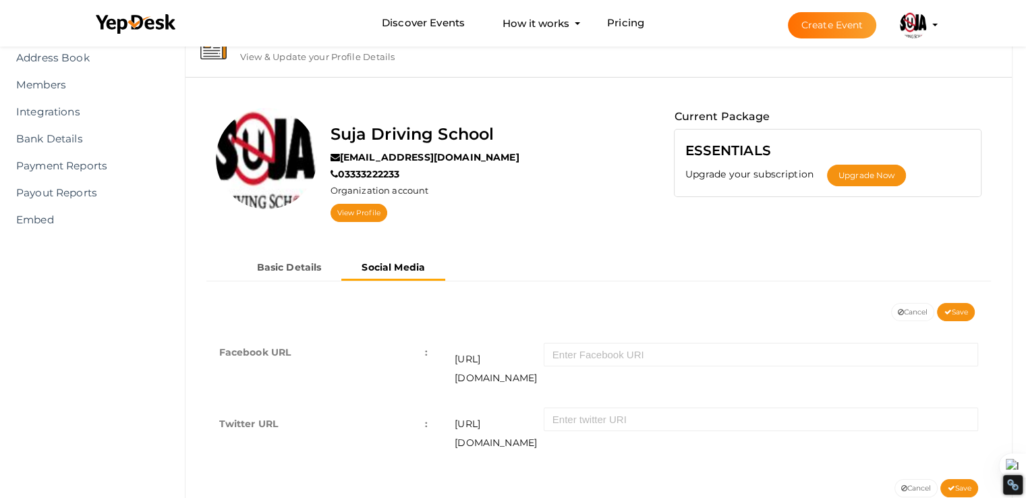
scroll to position [82, 0]
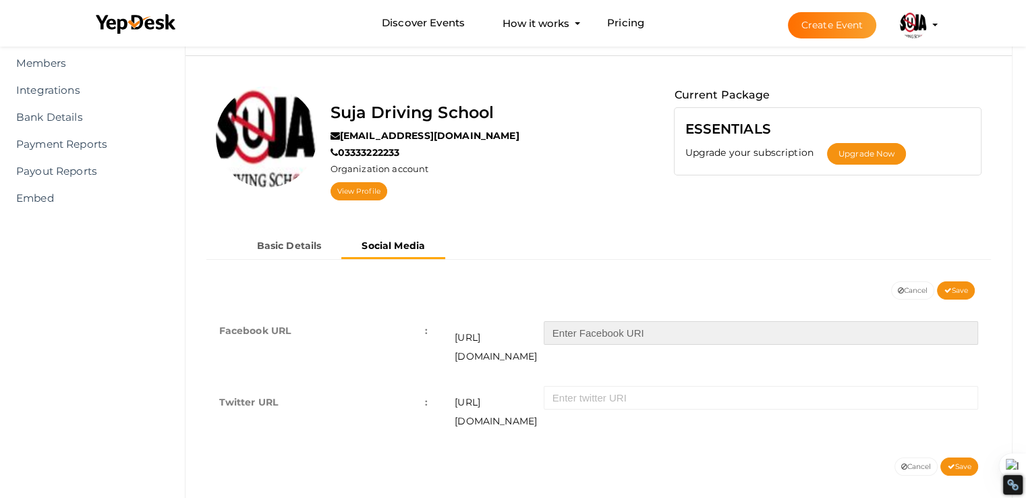
drag, startPoint x: 669, startPoint y: 343, endPoint x: 699, endPoint y: 351, distance: 30.8
click at [665, 339] on div "https://facebook.com/" at bounding box center [715, 339] width 523 height 51
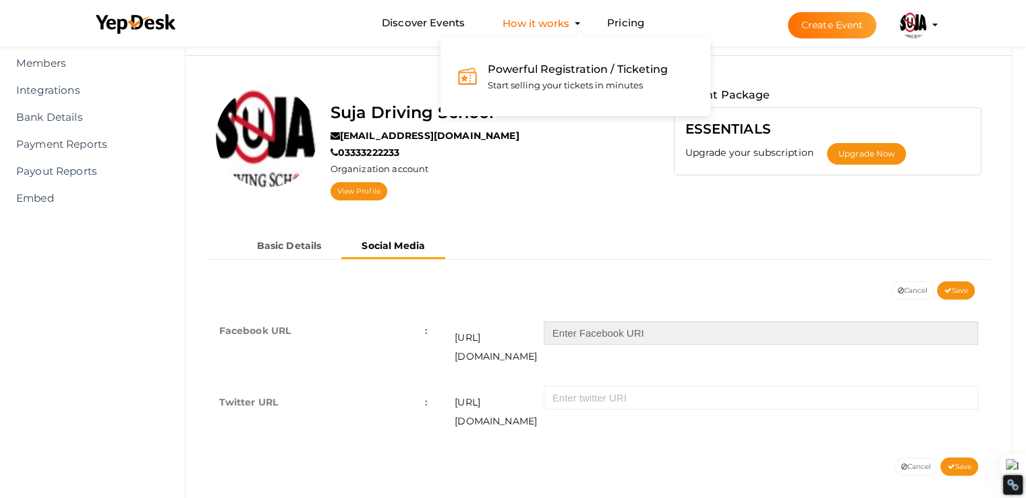
drag, startPoint x: 682, startPoint y: 334, endPoint x: 529, endPoint y: 24, distance: 346.2
click at [680, 330] on input "text" at bounding box center [760, 333] width 434 height 24
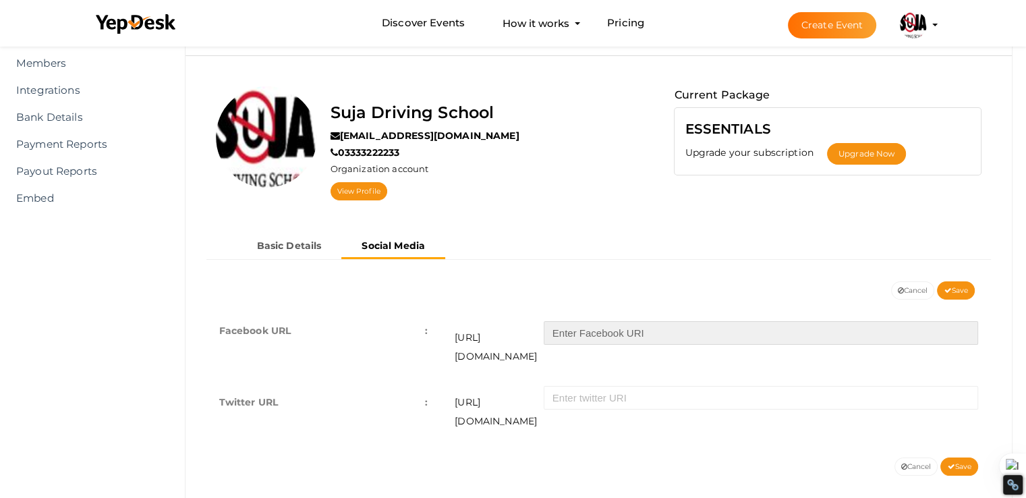
paste input "https://www.facebook.com/sujadrivingschool/"
drag, startPoint x: 688, startPoint y: 326, endPoint x: 330, endPoint y: 299, distance: 359.0
click at [330, 299] on div "Facebook URL : https://facebook.com/ https://www.facebook.com/sujadrivingschool…" at bounding box center [599, 378] width 806 height 158
type input "sujadrivingschool/"
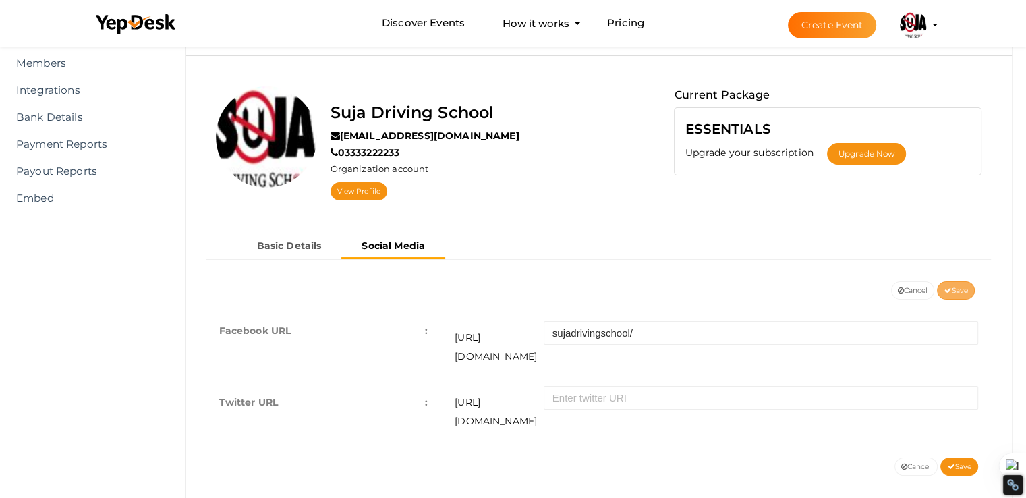
click at [953, 292] on span "Save" at bounding box center [955, 290] width 24 height 9
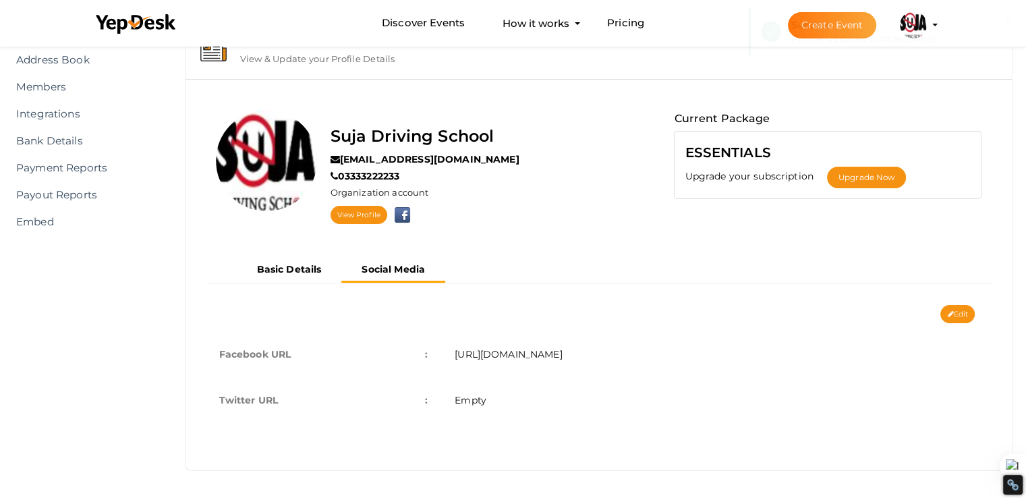
scroll to position [57, 0]
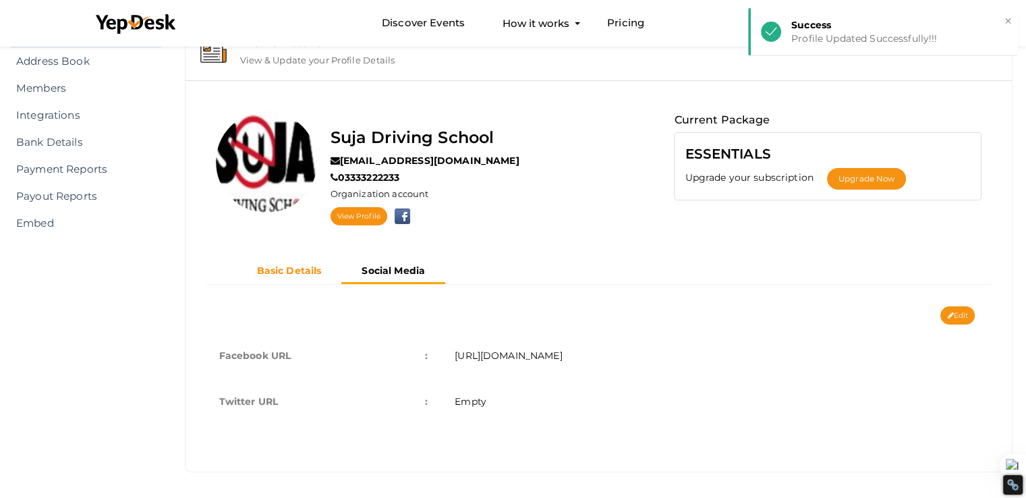
drag, startPoint x: 312, startPoint y: 269, endPoint x: 335, endPoint y: 259, distance: 25.1
click at [312, 270] on b "Basic Details" at bounding box center [289, 270] width 65 height 12
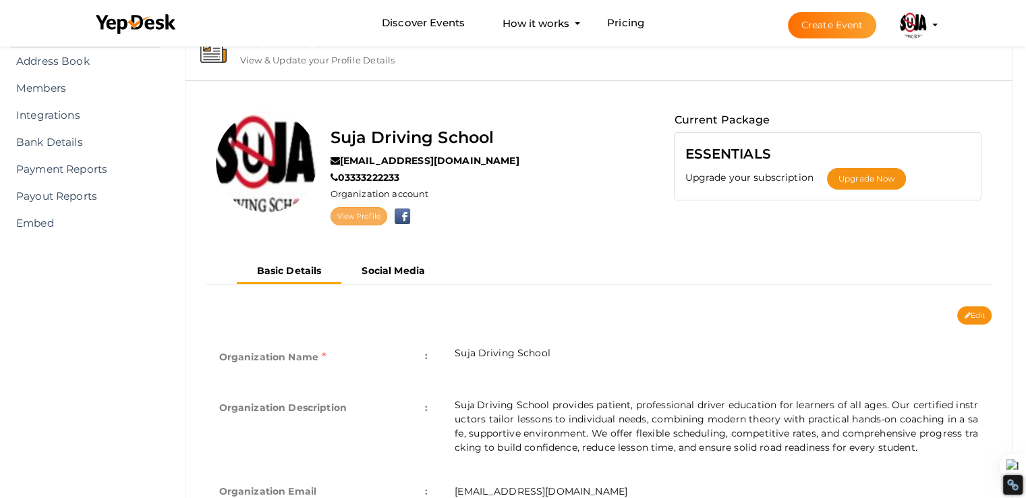
click at [359, 217] on link "View Profile" at bounding box center [358, 216] width 57 height 18
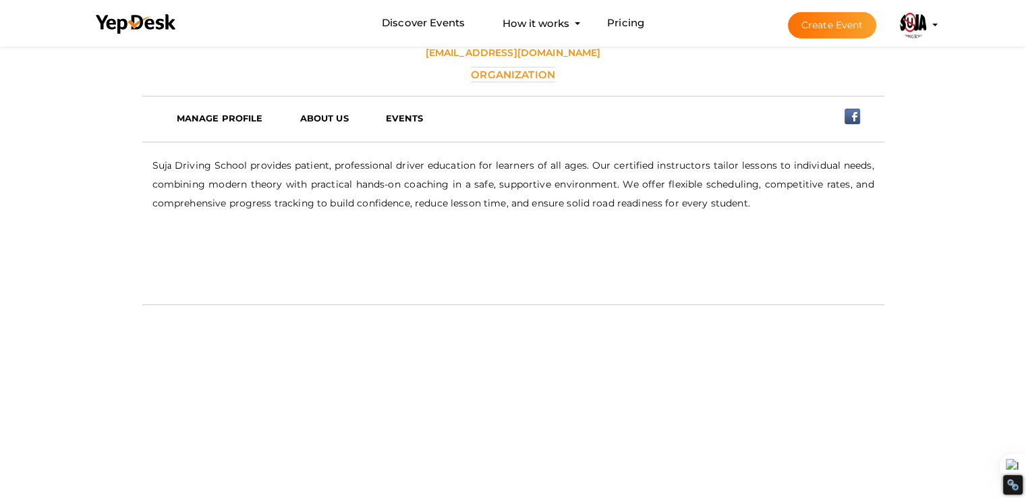
scroll to position [276, 0]
